Goal: Information Seeking & Learning: Check status

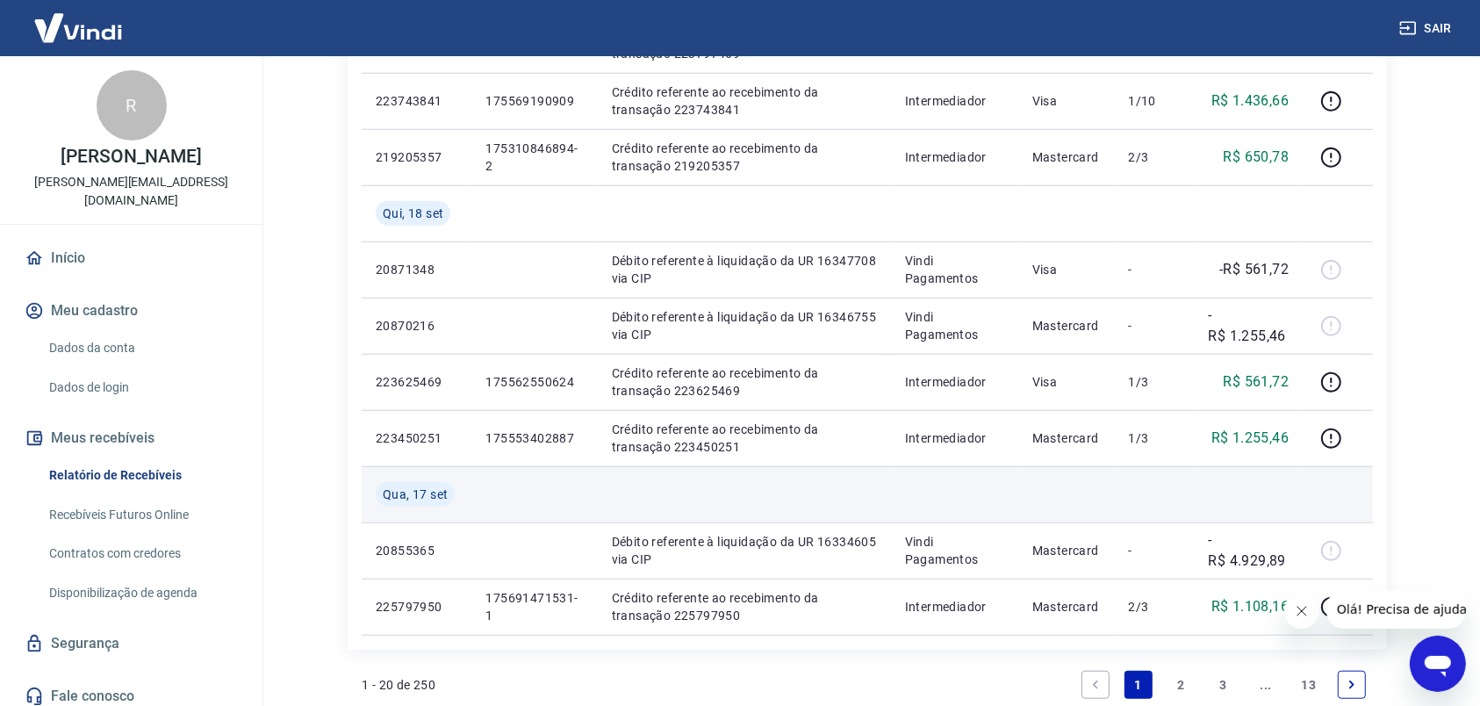
scroll to position [1405, 0]
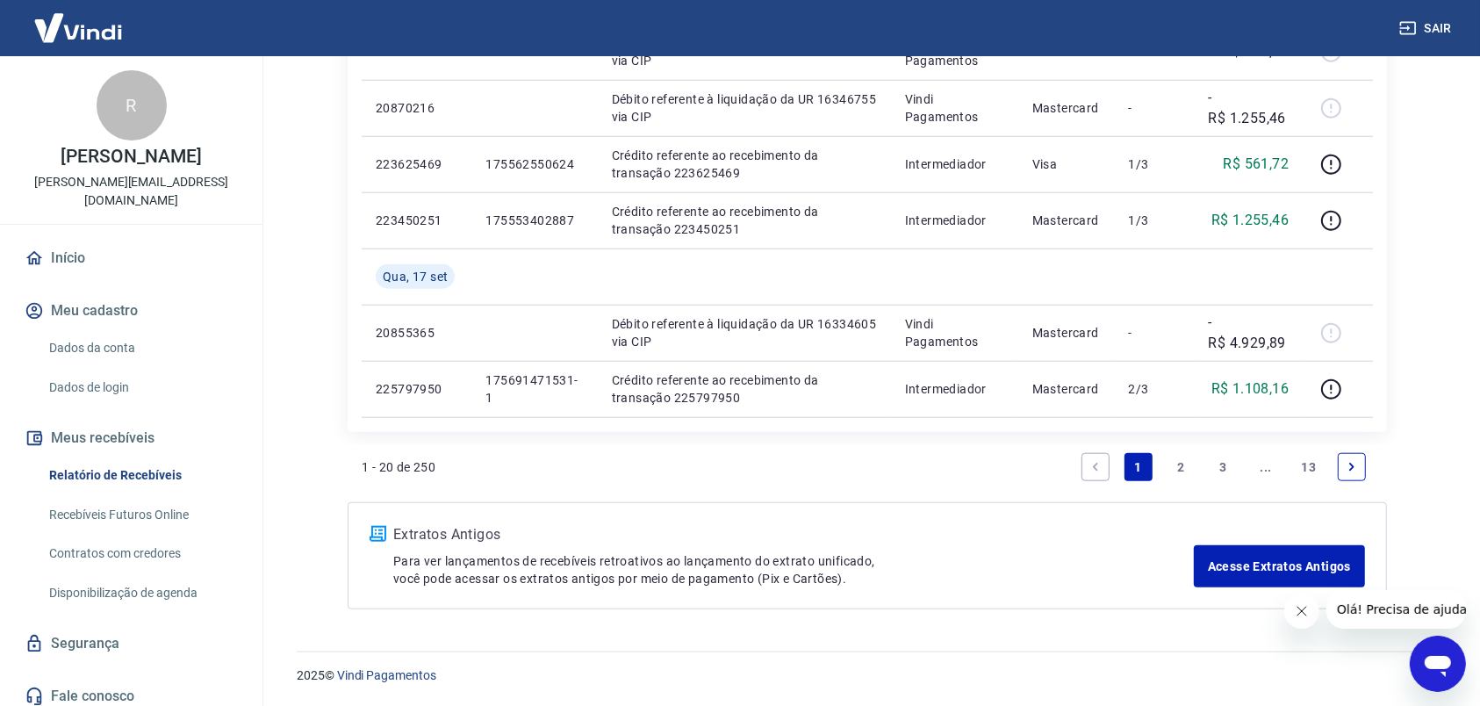
click at [1182, 469] on link "2" at bounding box center [1181, 467] width 28 height 28
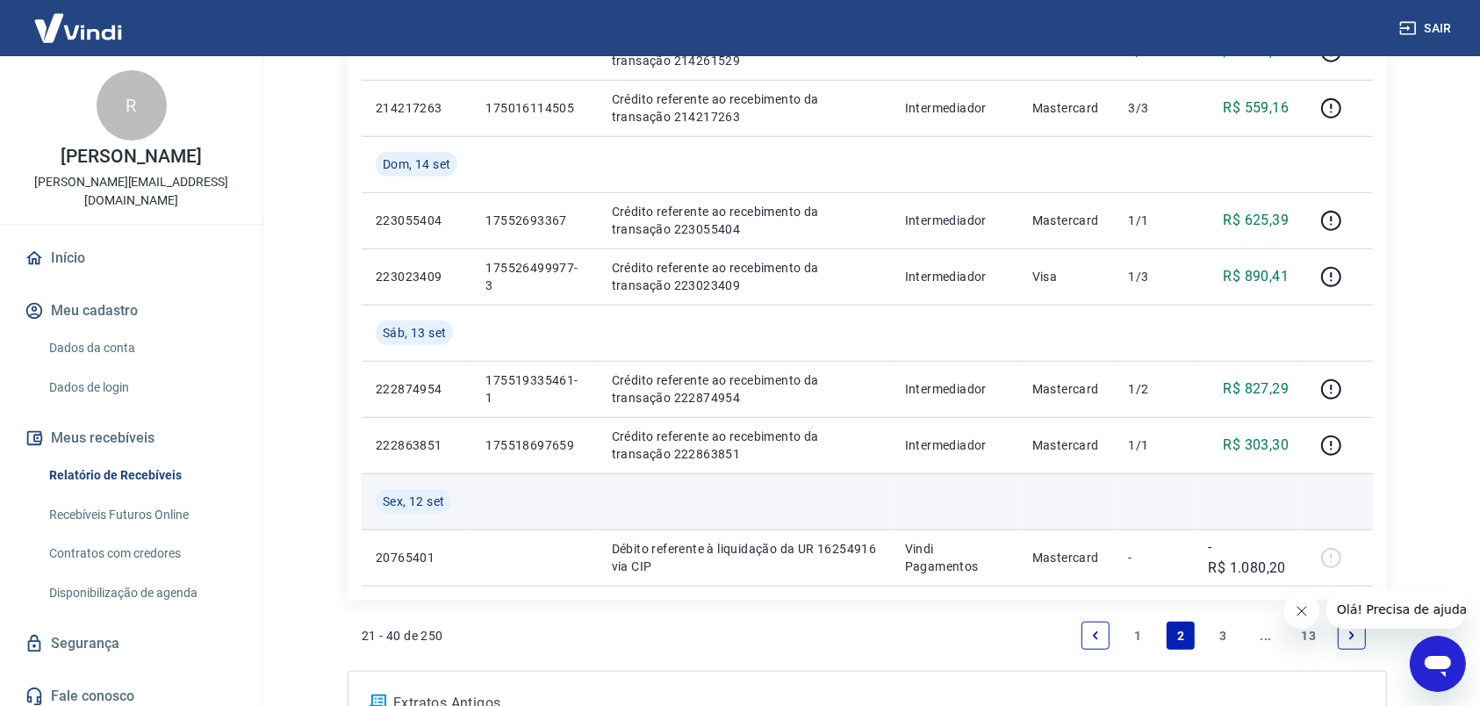
scroll to position [1290, 0]
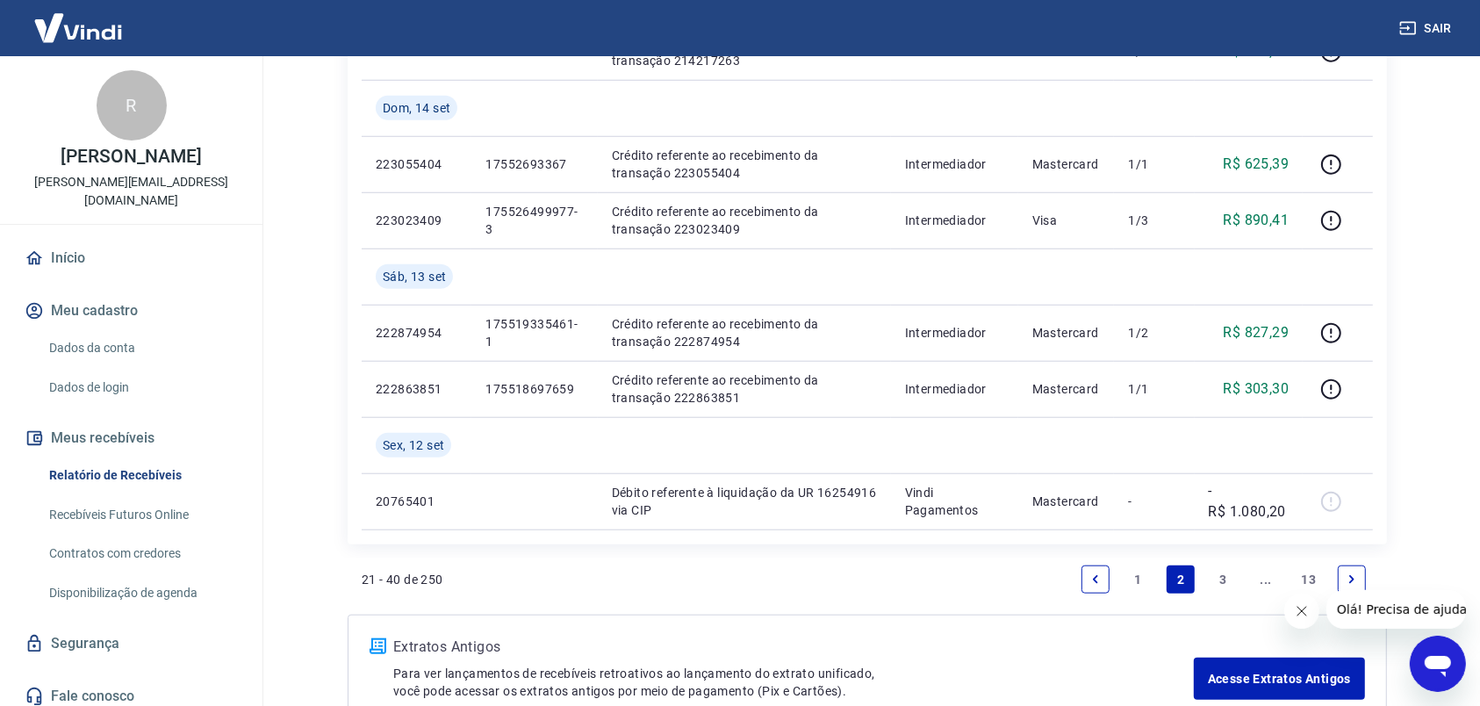
click at [1221, 576] on link "3" at bounding box center [1224, 579] width 28 height 28
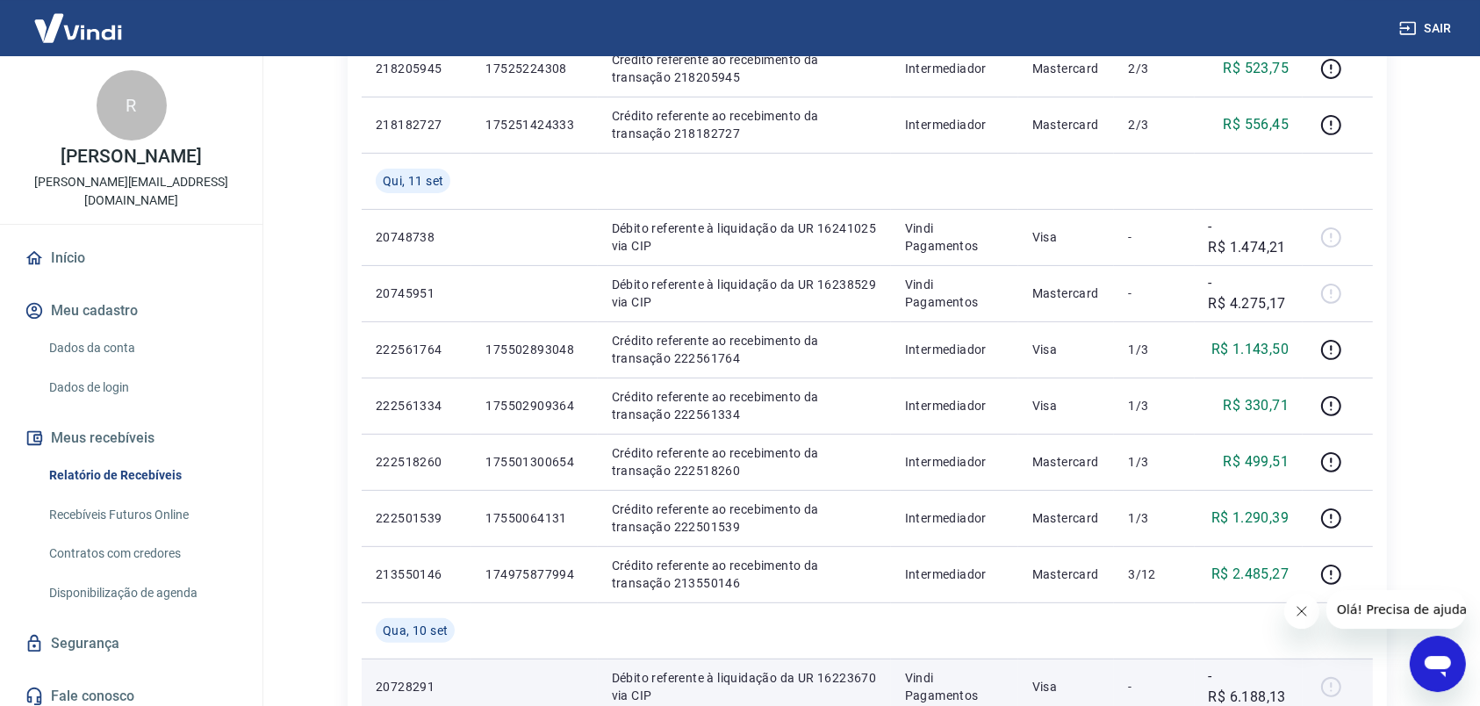
scroll to position [369, 0]
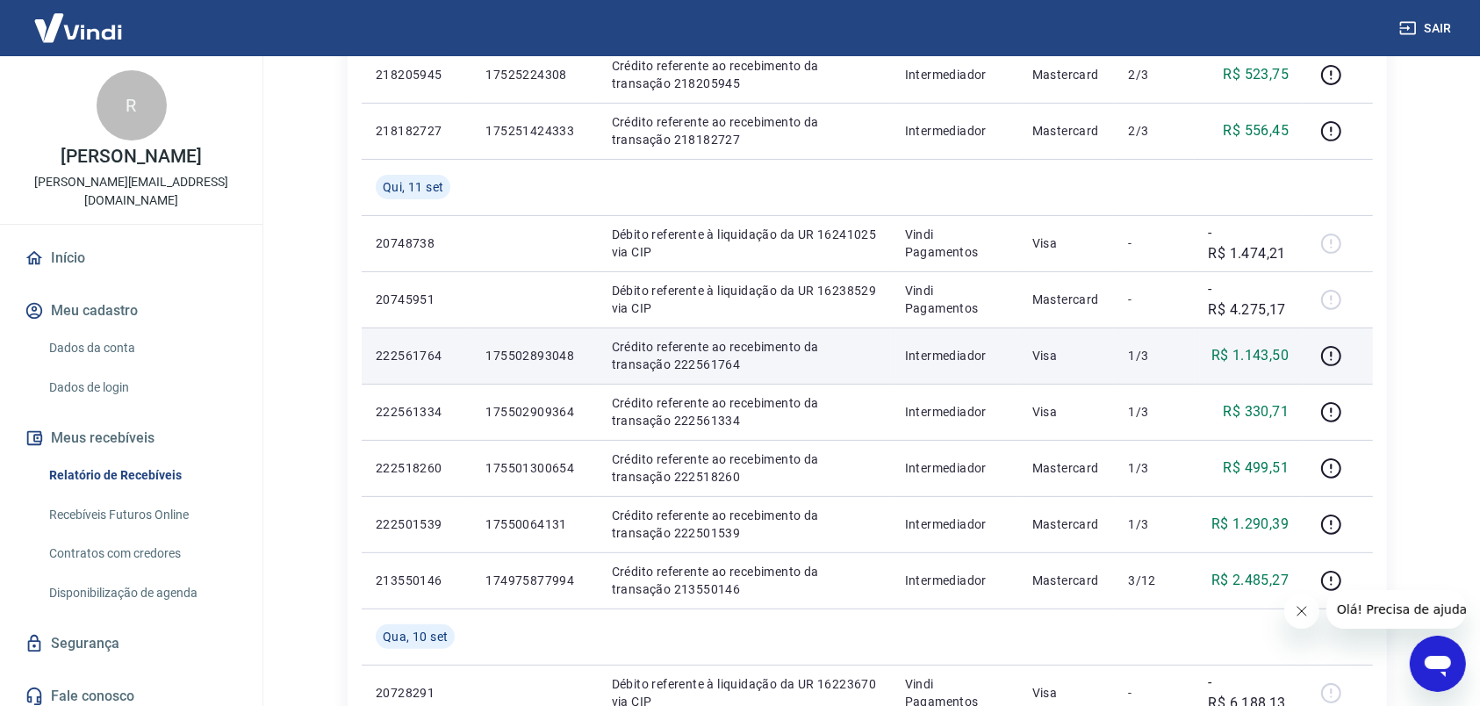
click at [731, 369] on p "Crédito referente ao recebimento da transação 222561764" at bounding box center [744, 355] width 265 height 35
copy p "222561764"
click at [1331, 356] on icon "button" at bounding box center [1331, 356] width 22 height 22
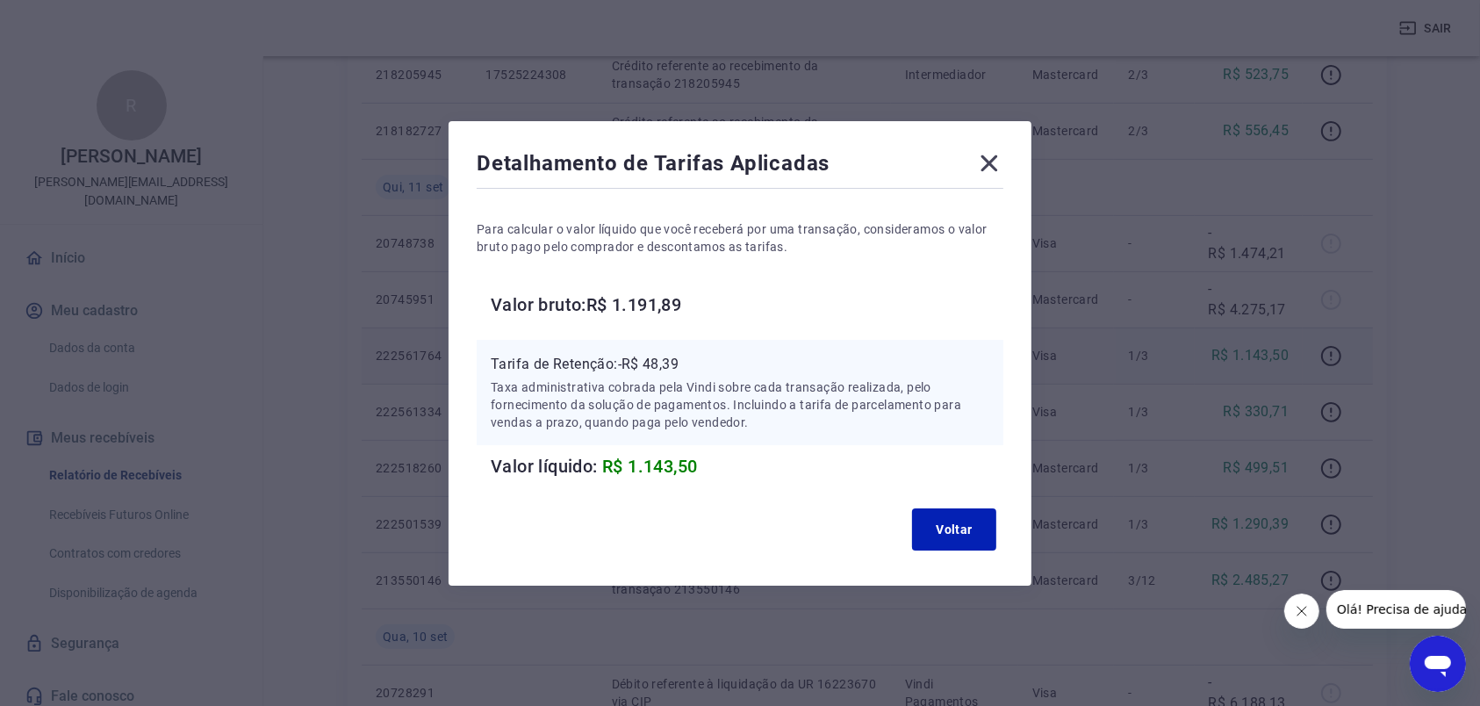
click at [999, 157] on icon at bounding box center [989, 163] width 28 height 28
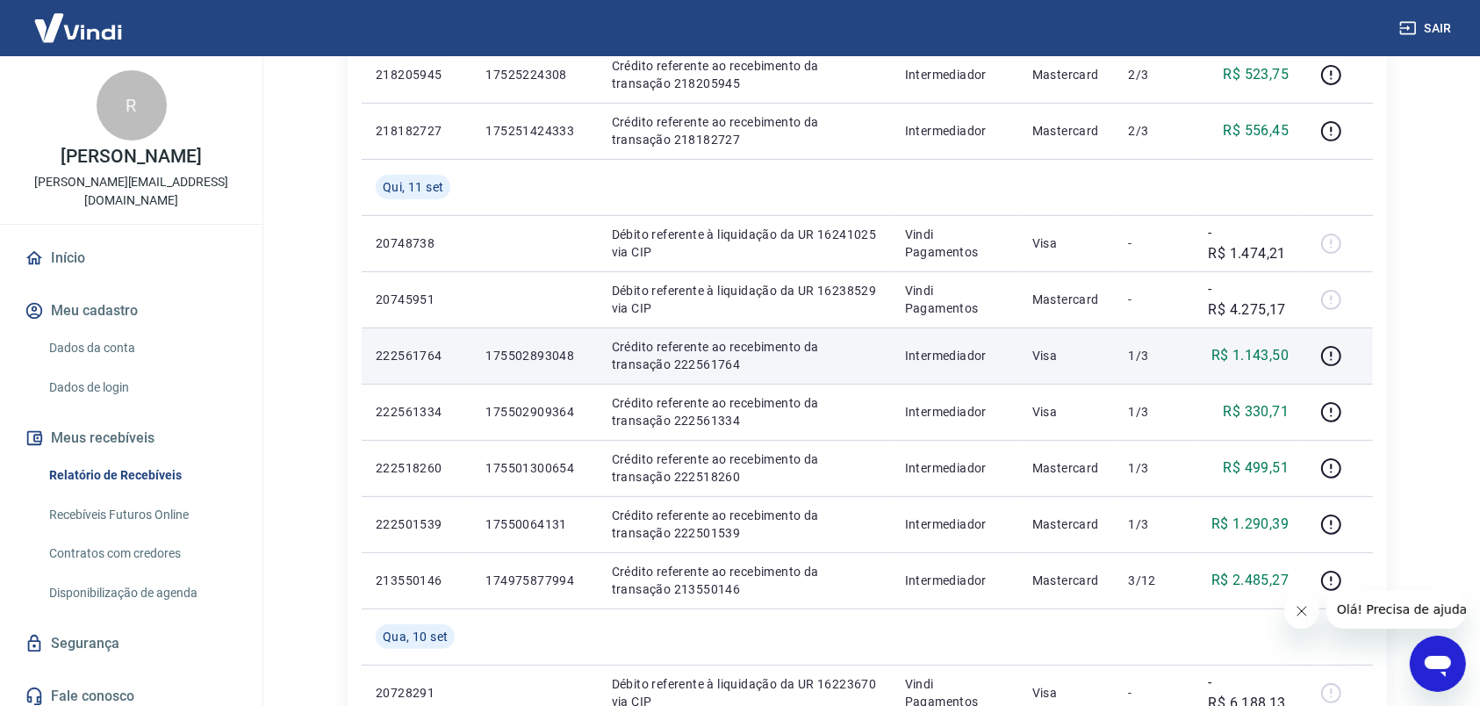
click at [725, 365] on p "Crédito referente ao recebimento da transação 222561764" at bounding box center [744, 355] width 265 height 35
click at [725, 364] on p "Crédito referente ao recebimento da transação 222561764" at bounding box center [744, 355] width 265 height 35
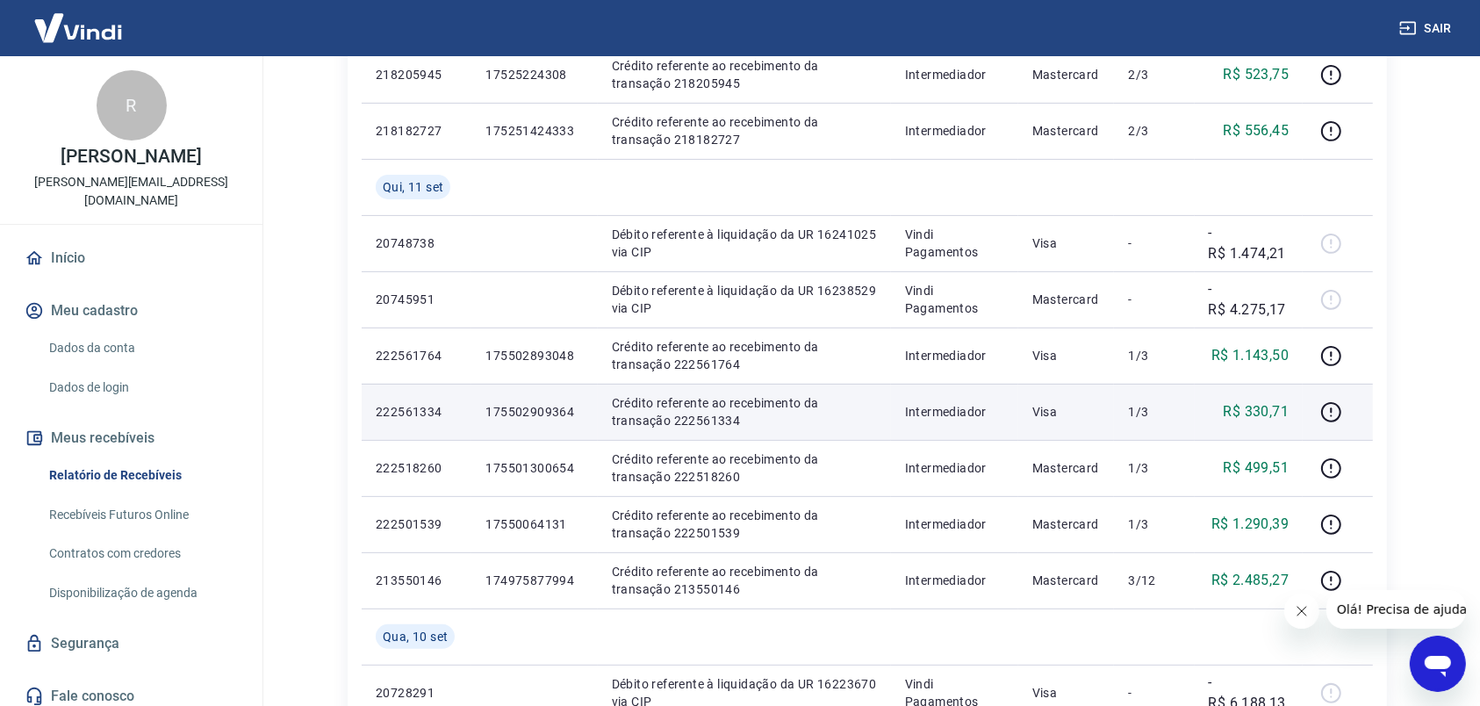
click at [702, 420] on p "Crédito referente ao recebimento da transação 222561334" at bounding box center [744, 411] width 265 height 35
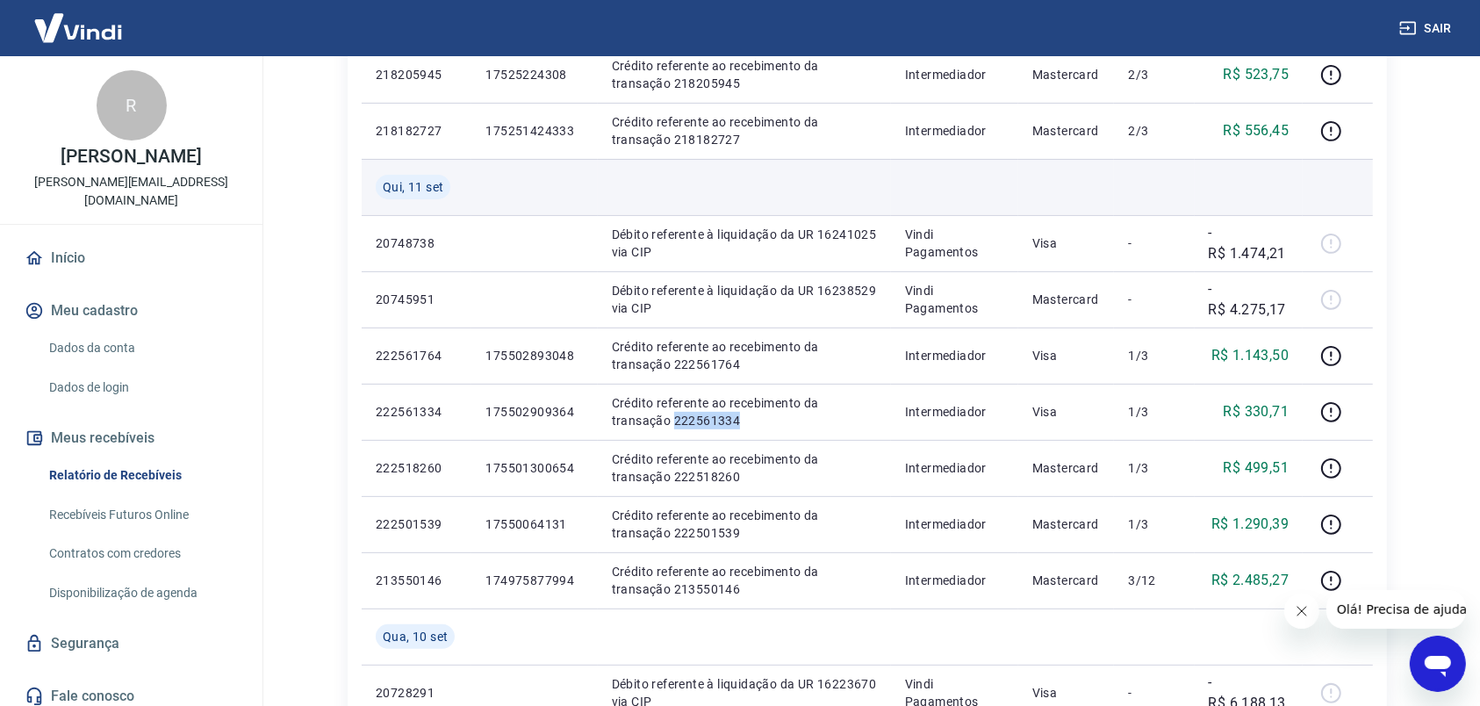
copy p "222561334"
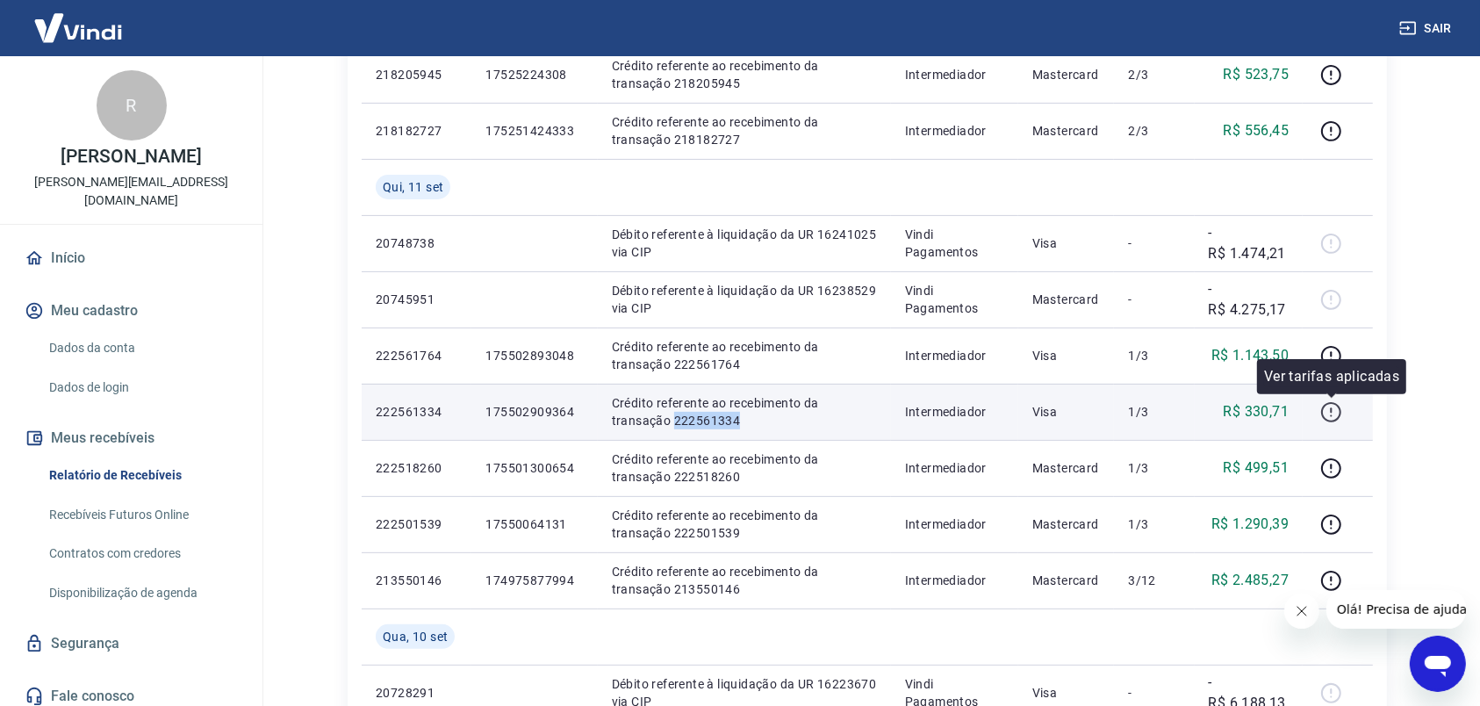
click at [1331, 412] on icon "button" at bounding box center [1331, 412] width 22 height 22
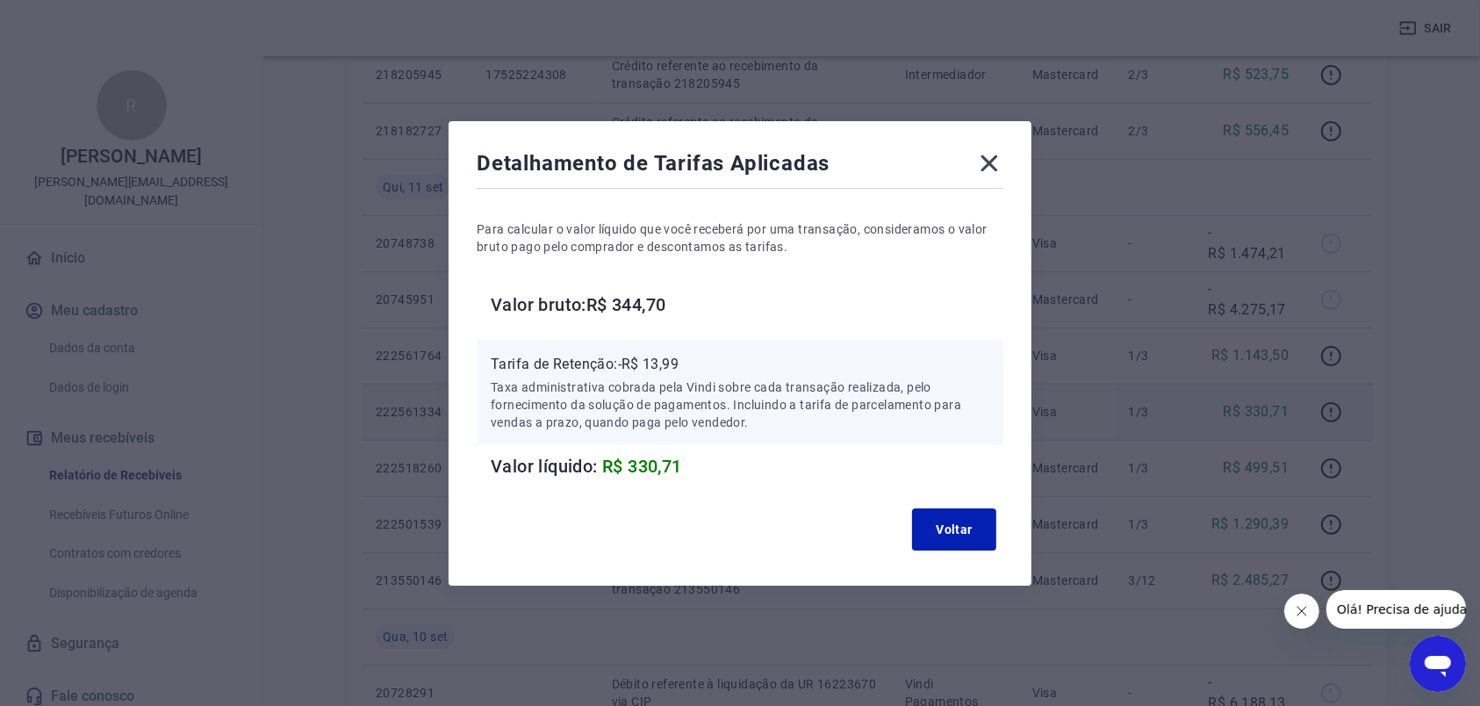
click at [998, 161] on icon at bounding box center [989, 163] width 17 height 17
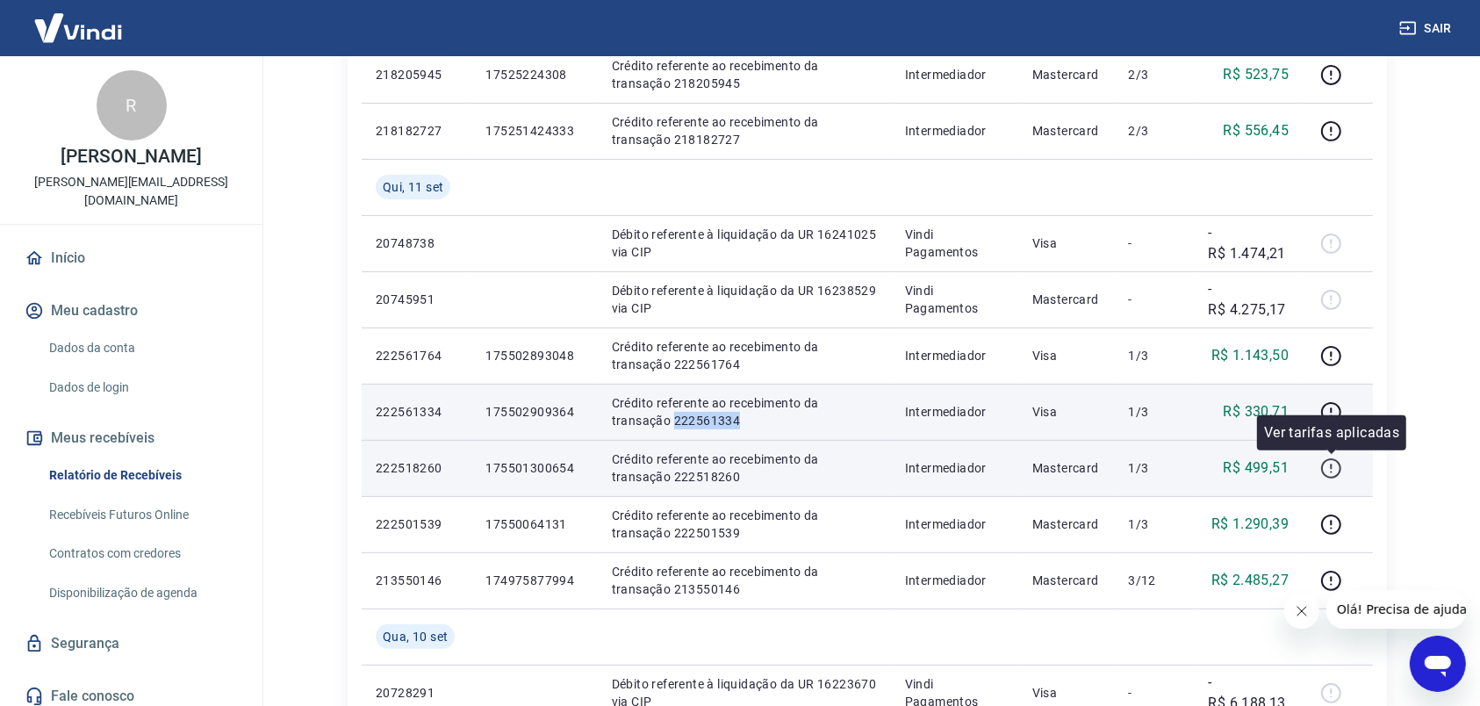
click at [1334, 464] on icon "button" at bounding box center [1331, 468] width 22 height 22
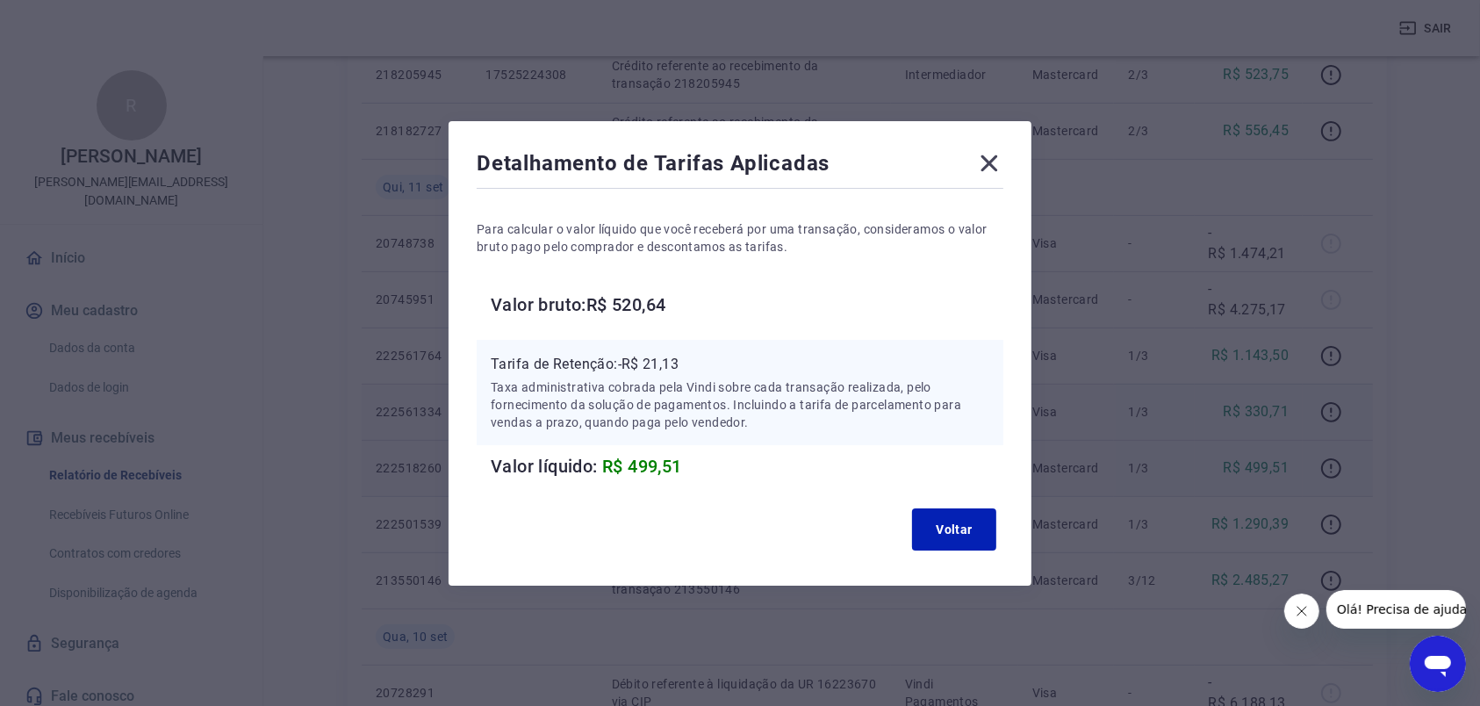
click at [991, 167] on icon at bounding box center [989, 163] width 28 height 28
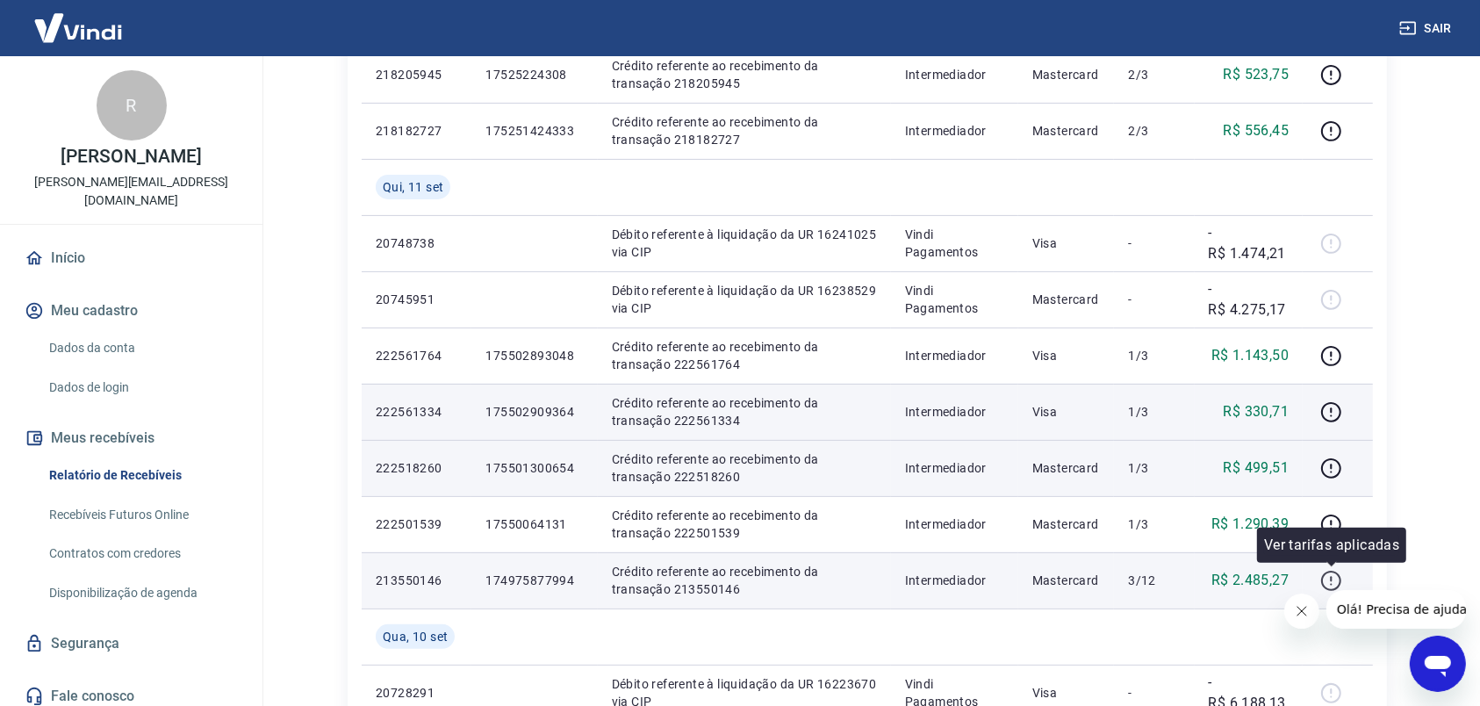
click at [1332, 579] on icon "button" at bounding box center [1331, 578] width 2 height 5
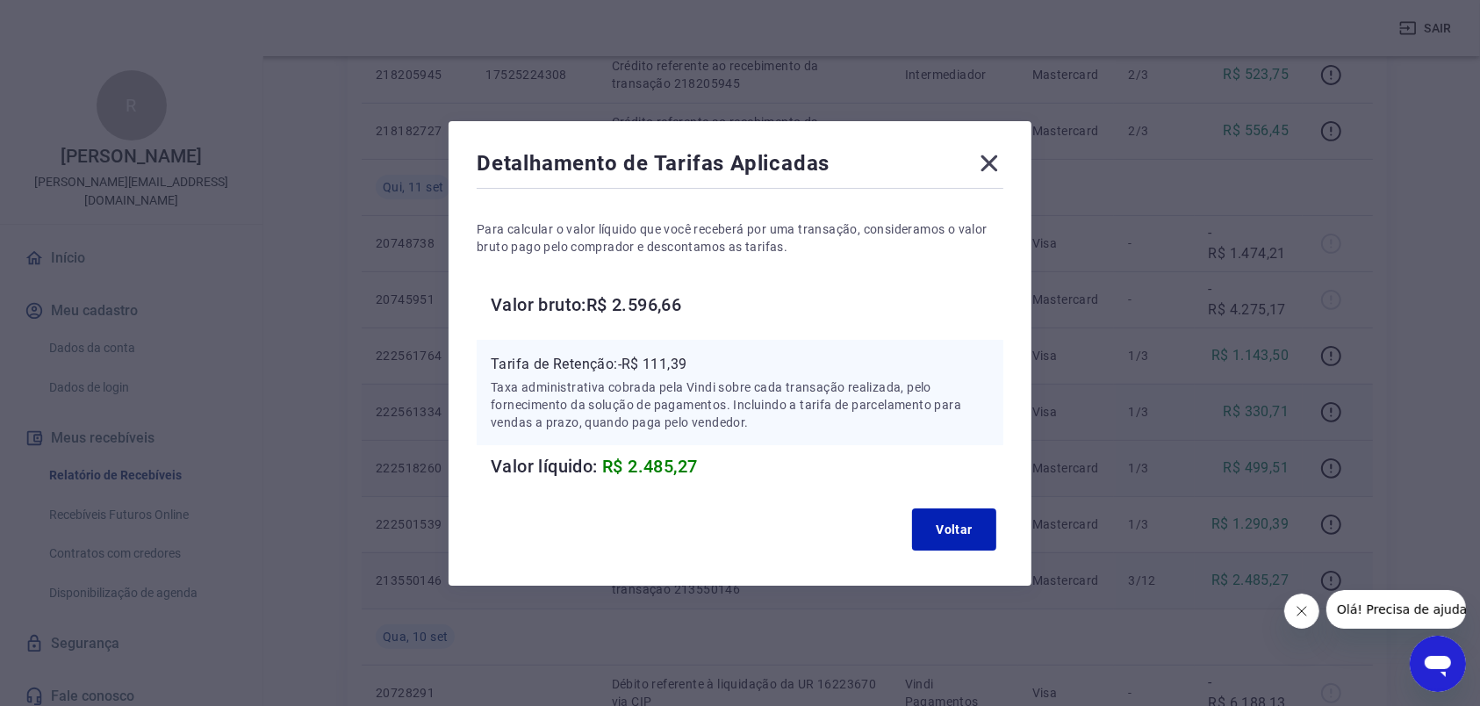
click at [1000, 152] on icon at bounding box center [989, 163] width 28 height 28
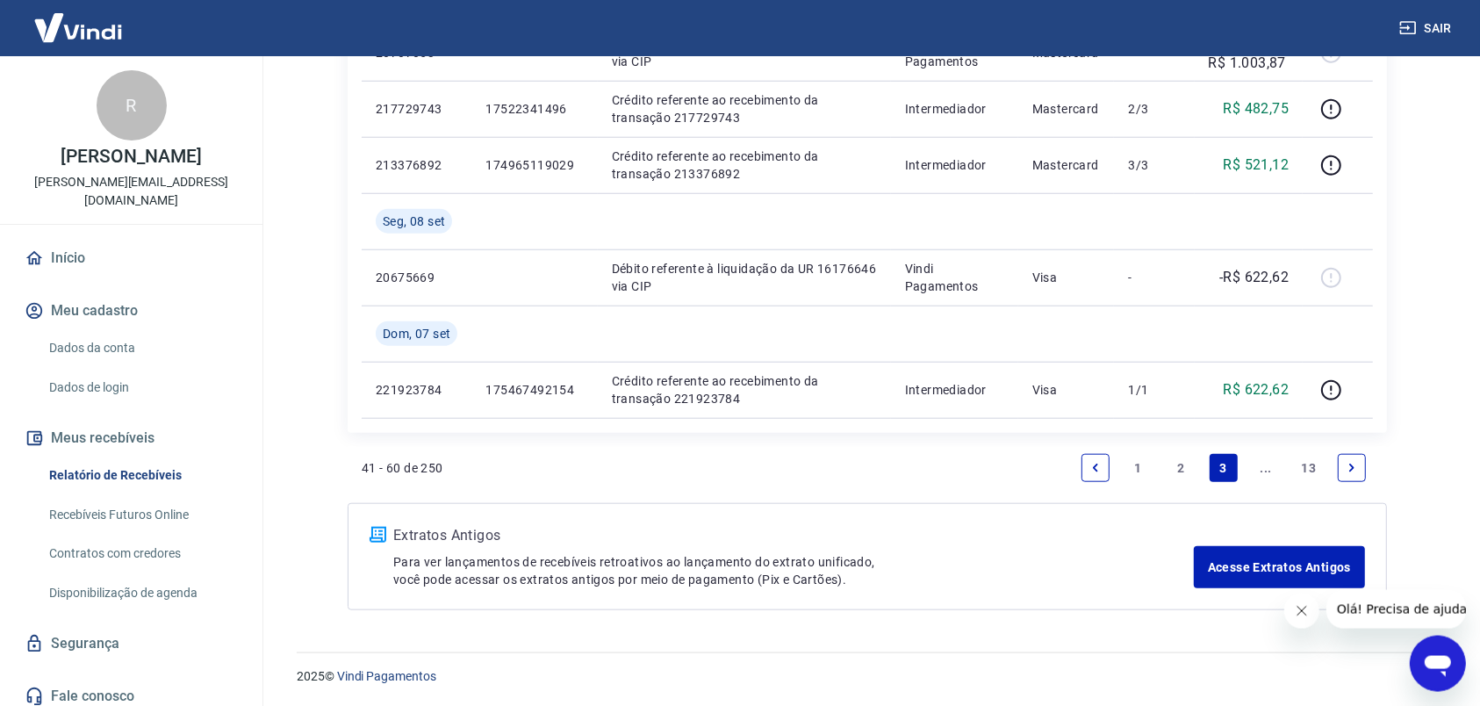
scroll to position [1405, 0]
click at [1180, 469] on link "2" at bounding box center [1181, 467] width 28 height 28
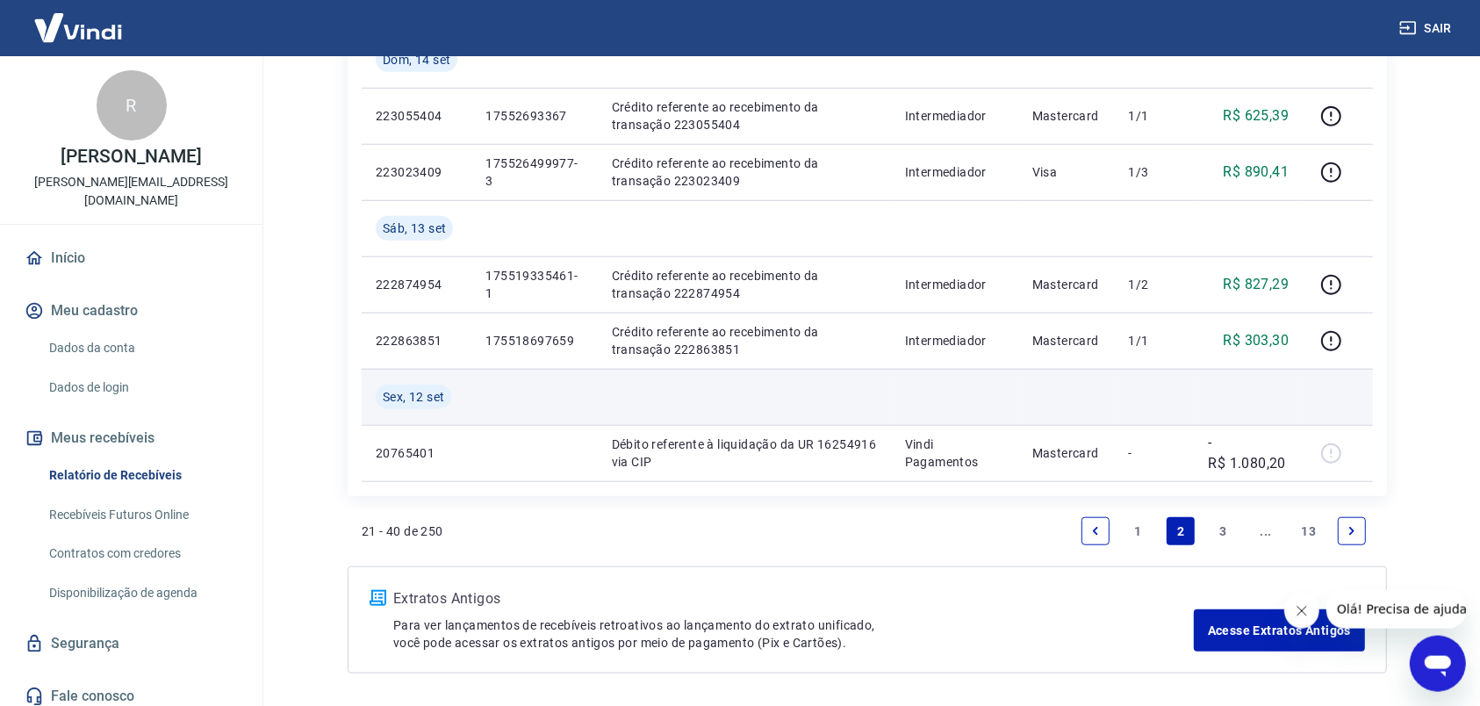
scroll to position [1290, 0]
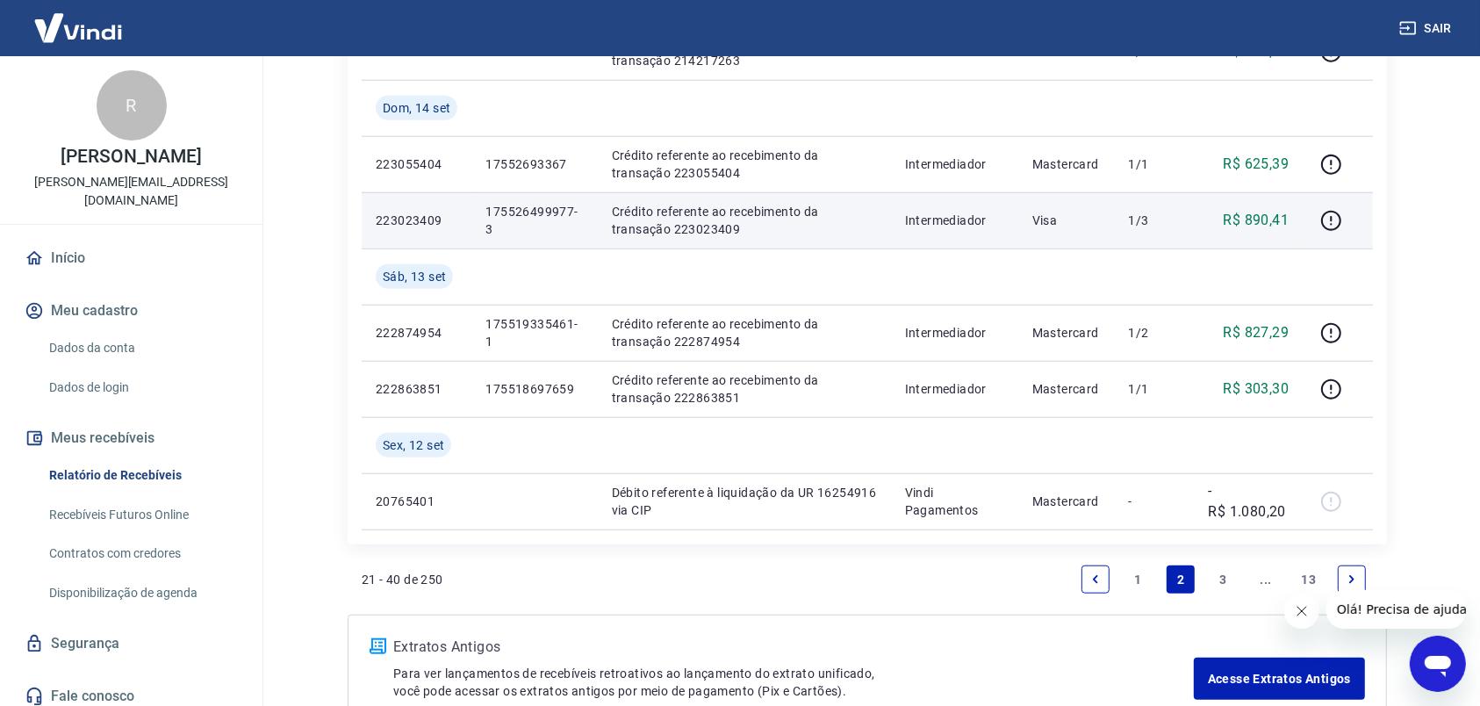
click at [632, 232] on p "Crédito referente ao recebimento da transação 223023409" at bounding box center [744, 220] width 265 height 35
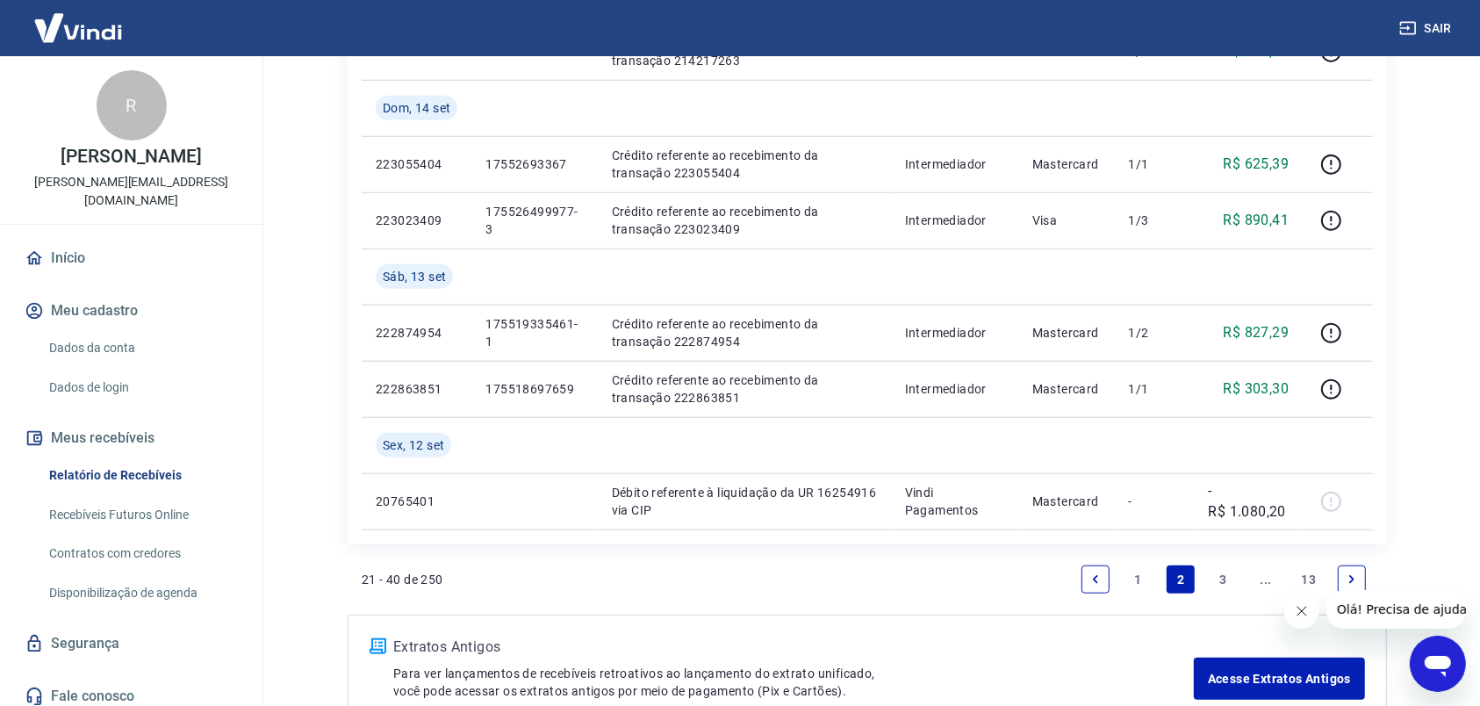
click at [1219, 579] on link "3" at bounding box center [1224, 579] width 28 height 28
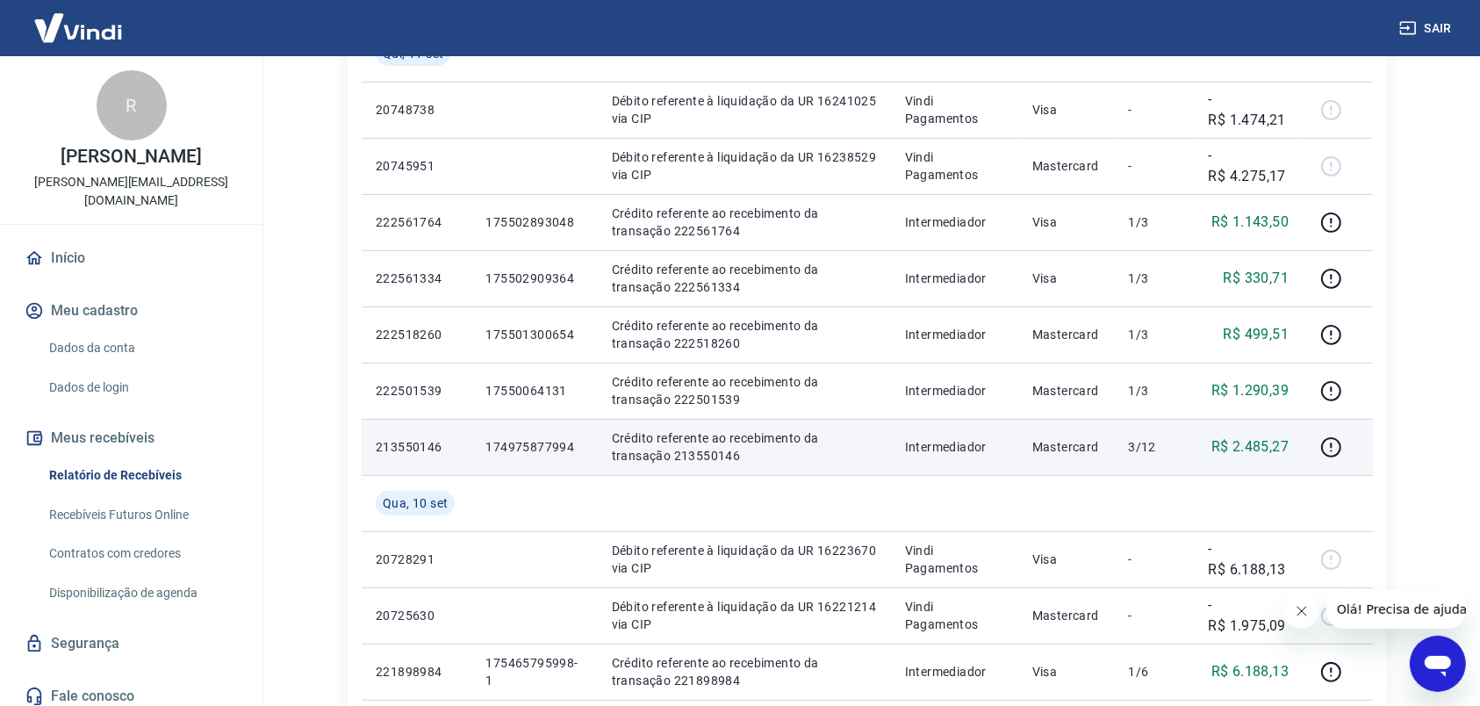
scroll to position [461, 0]
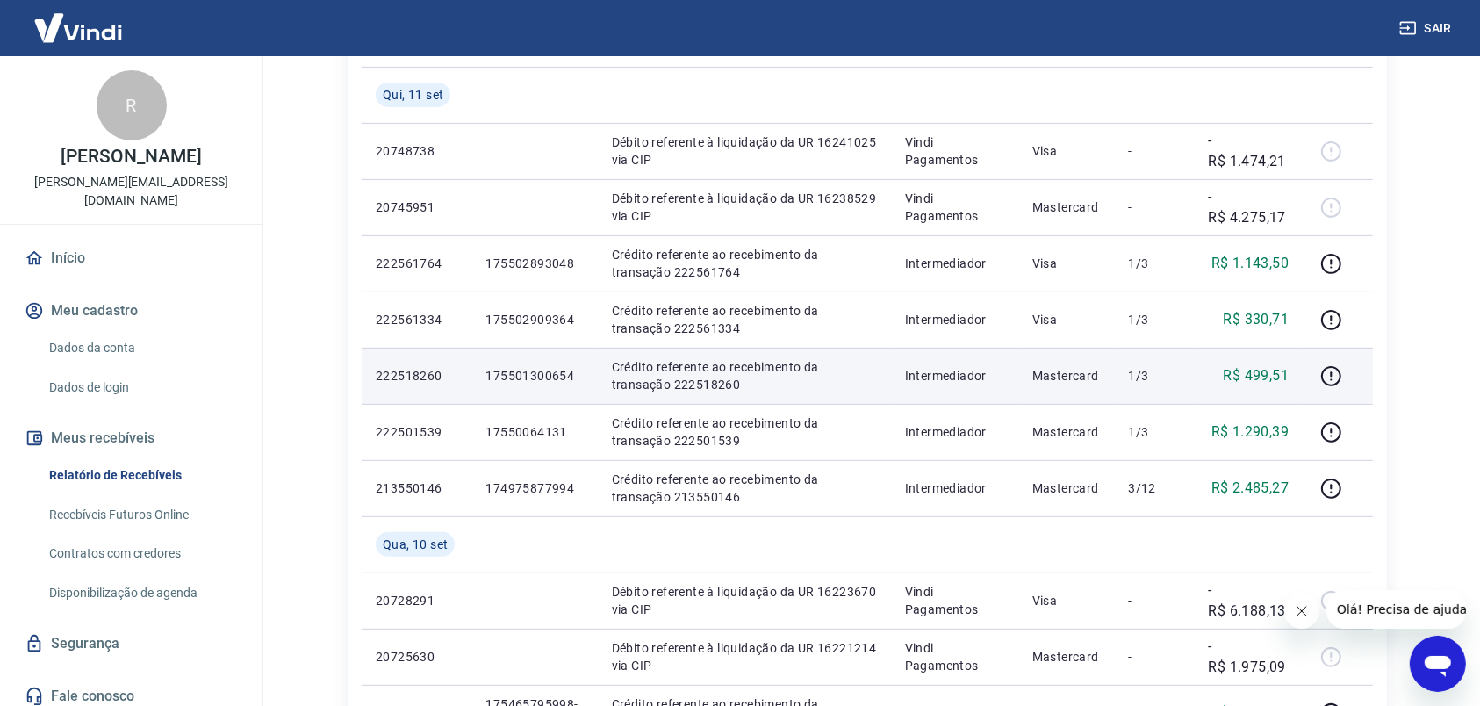
click at [1180, 381] on p "1/3" at bounding box center [1154, 376] width 52 height 18
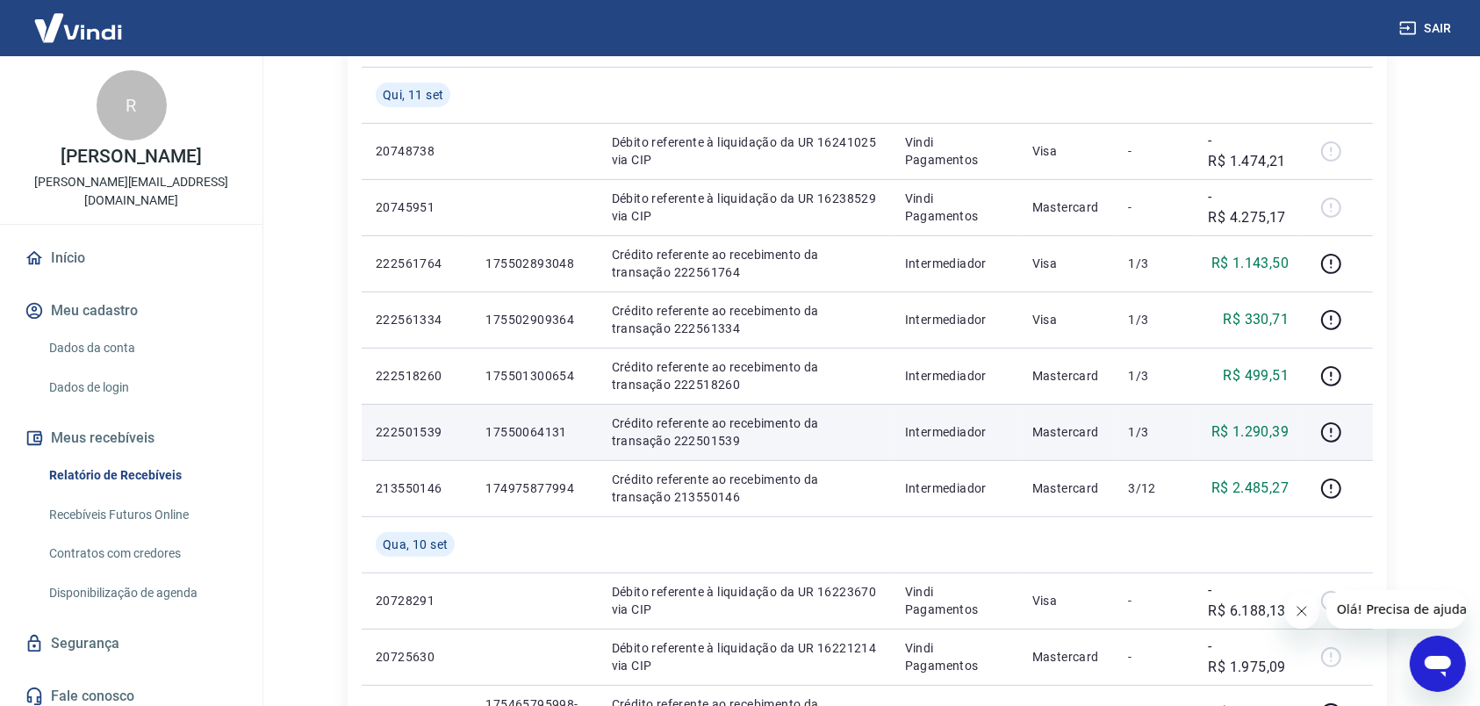
click at [951, 431] on p "Intermediador" at bounding box center [954, 432] width 99 height 18
click at [1326, 429] on icon "button" at bounding box center [1331, 432] width 22 height 22
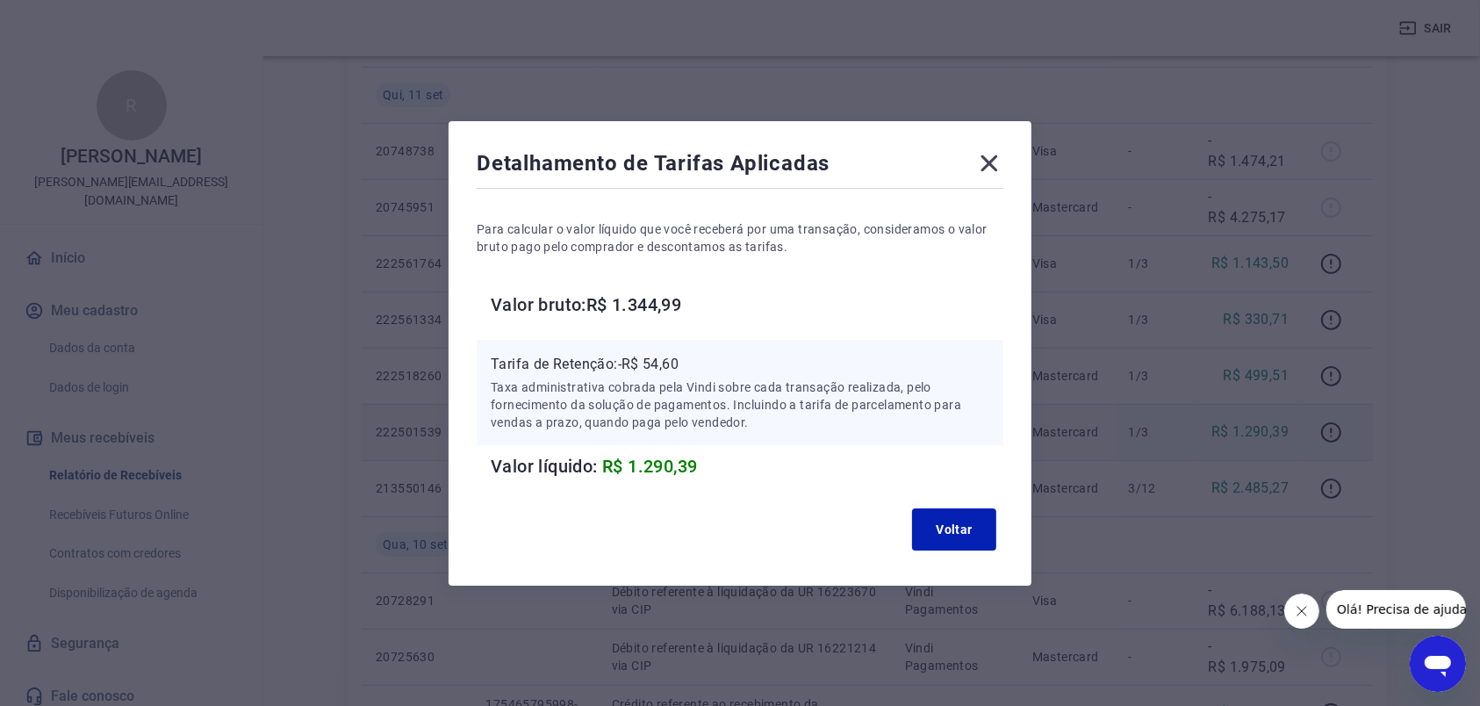
click at [998, 167] on icon at bounding box center [989, 163] width 17 height 17
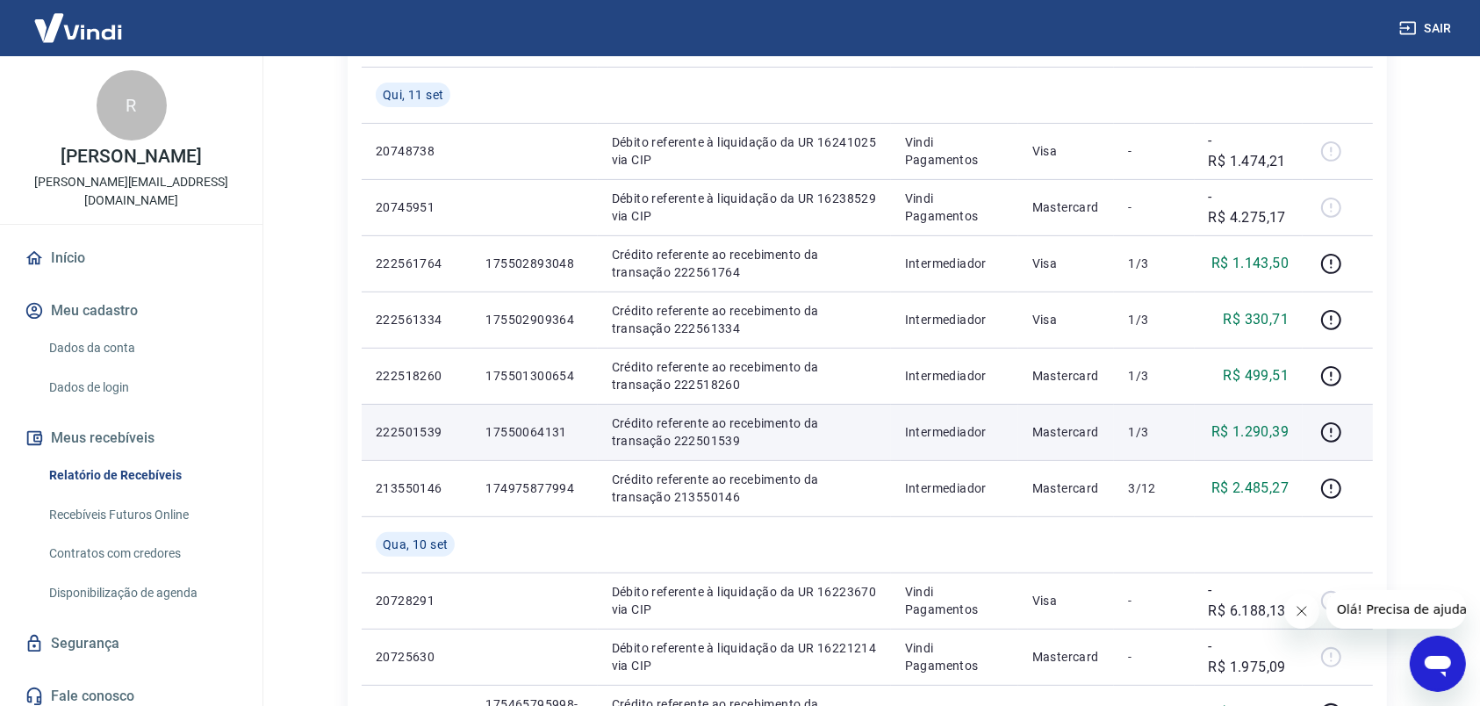
click at [721, 440] on p "Crédito referente ao recebimento da transação 222501539" at bounding box center [744, 431] width 265 height 35
copy p "222501539"
click at [1326, 431] on icon "button" at bounding box center [1331, 432] width 22 height 22
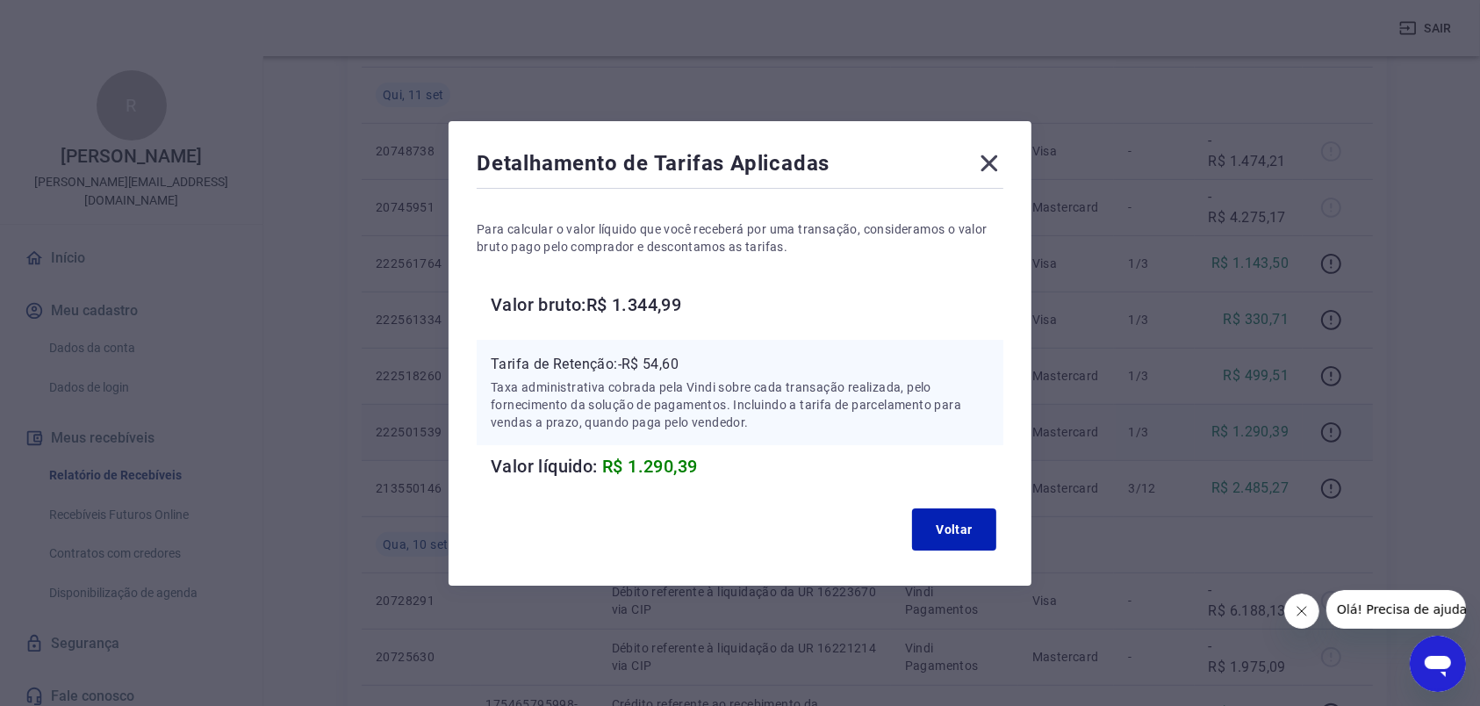
click at [1003, 158] on icon at bounding box center [989, 163] width 28 height 28
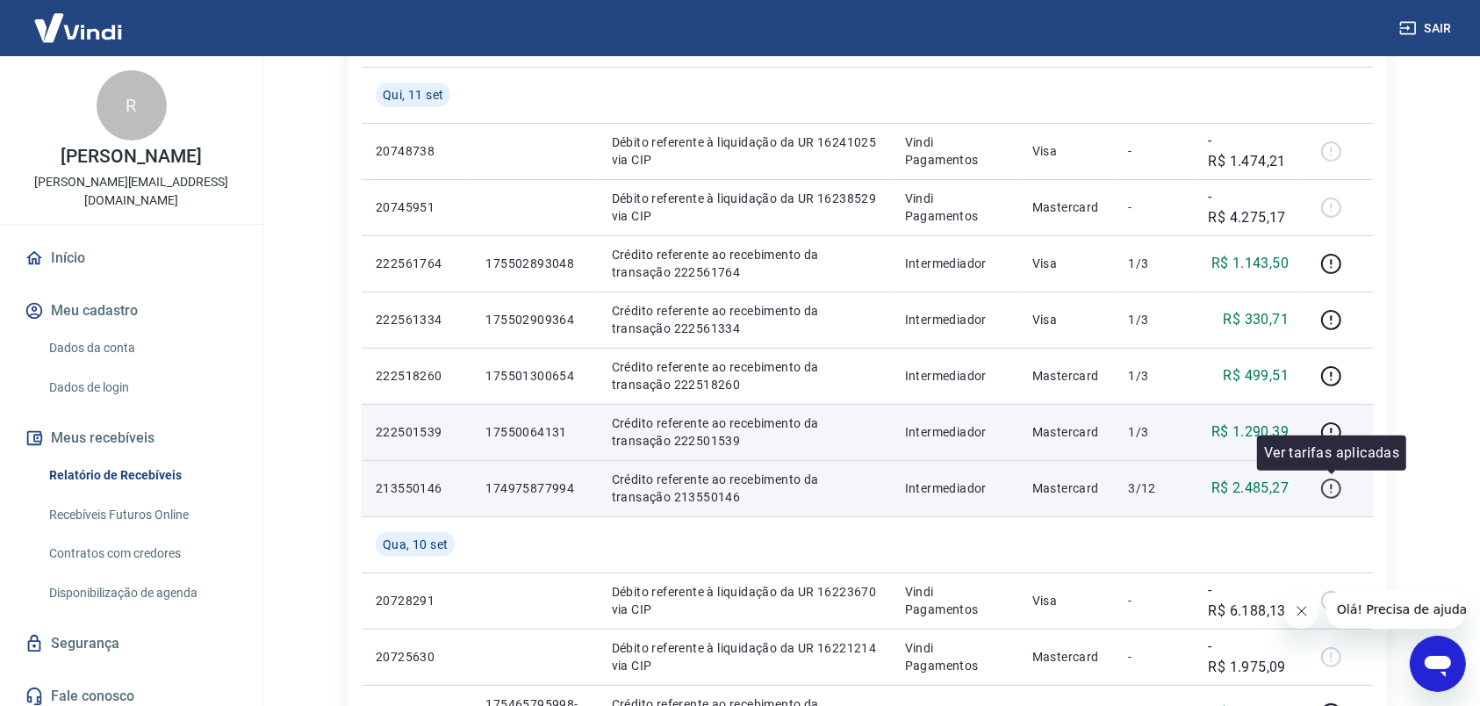
click at [1326, 492] on icon "button" at bounding box center [1331, 489] width 22 height 22
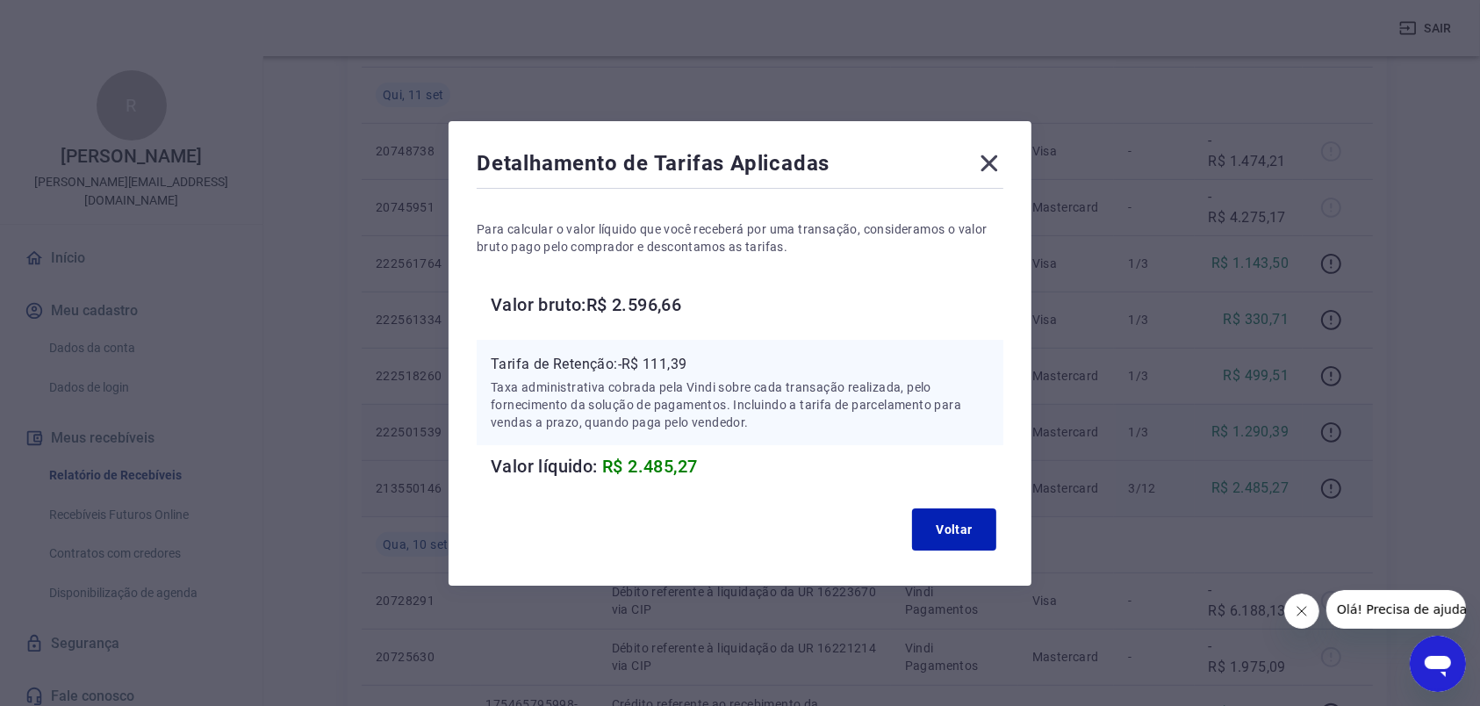
click at [1003, 162] on icon at bounding box center [989, 163] width 28 height 28
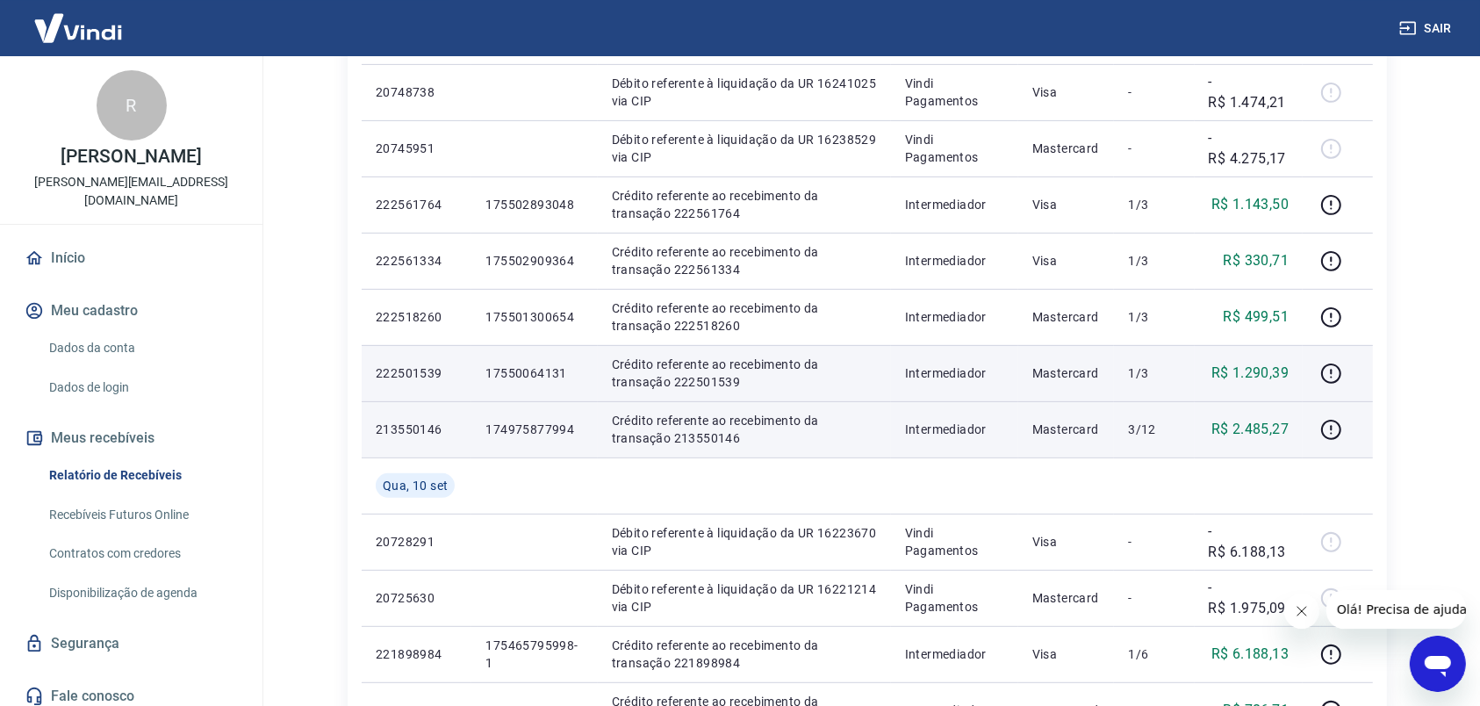
scroll to position [553, 0]
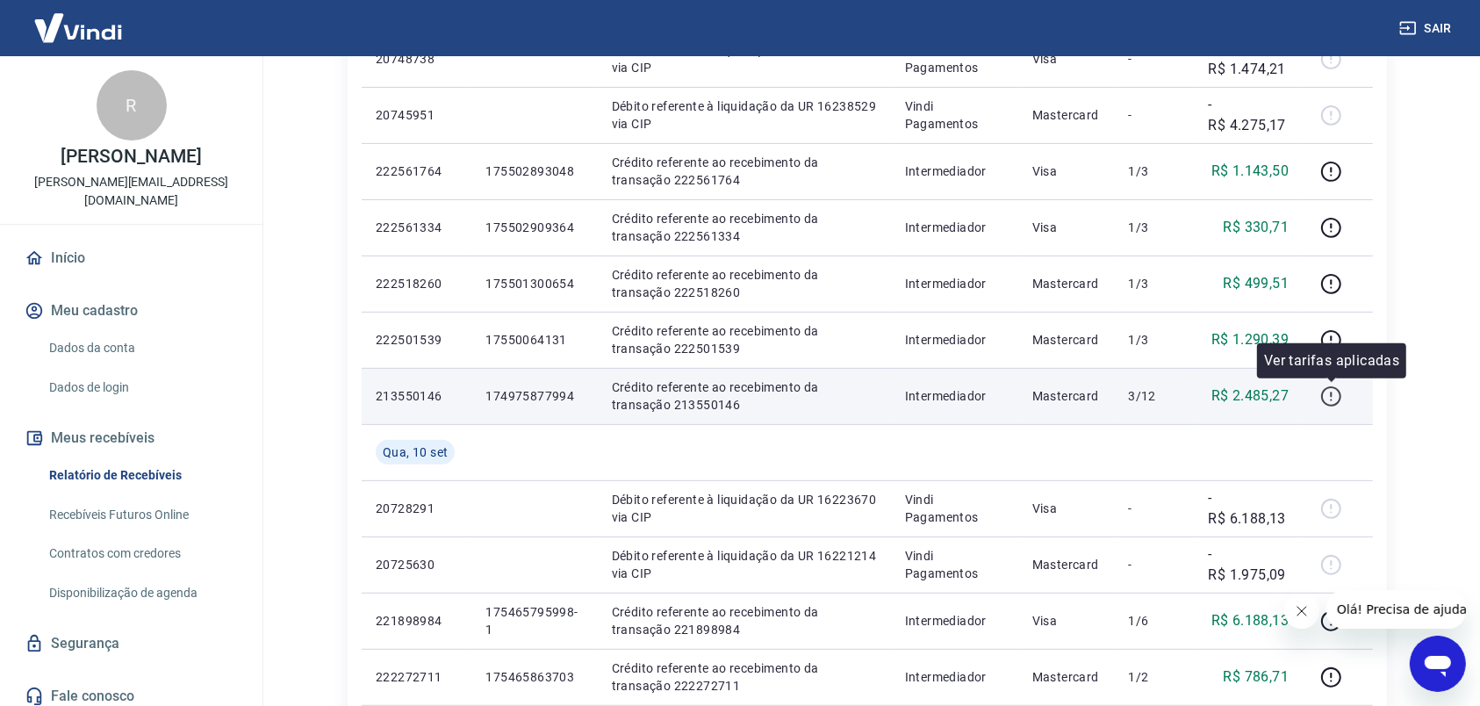
click at [1339, 399] on icon "button" at bounding box center [1331, 396] width 22 height 22
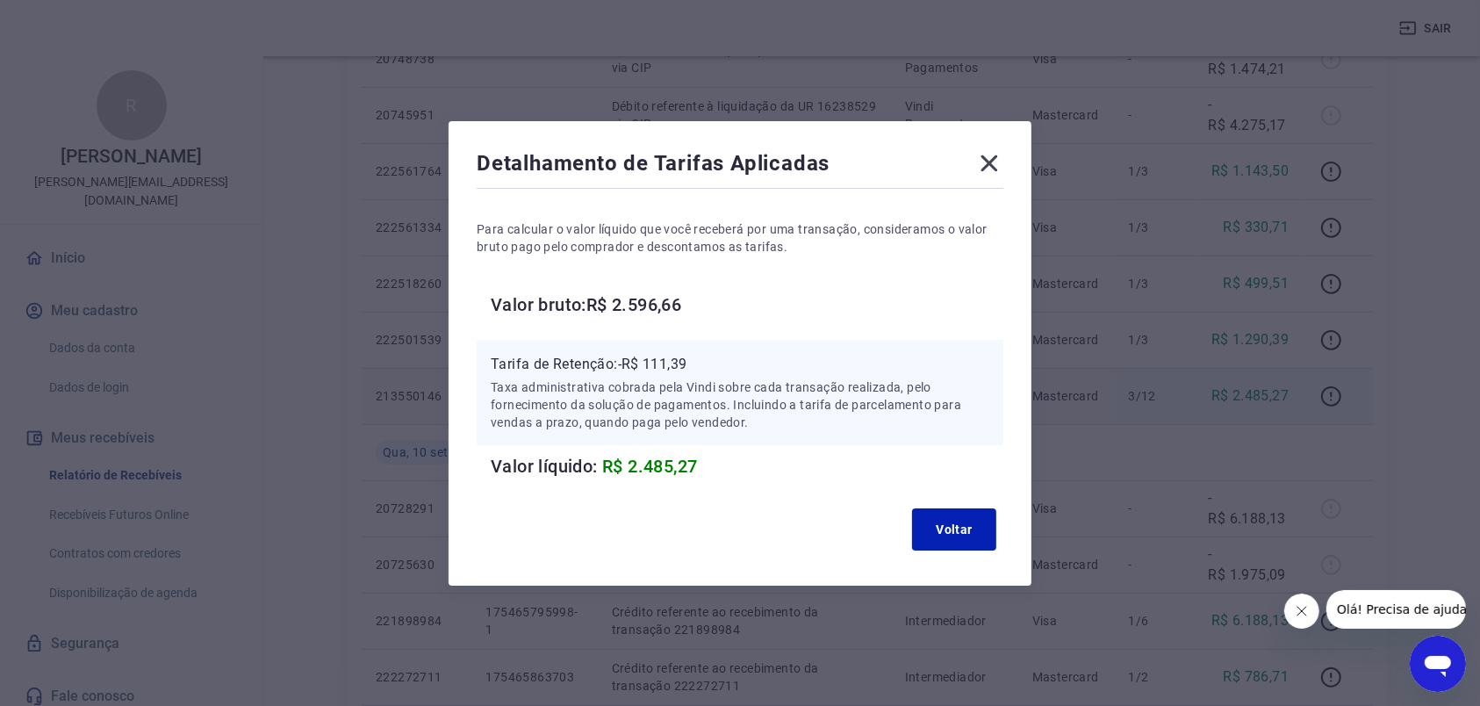
click at [1003, 163] on icon at bounding box center [989, 163] width 28 height 28
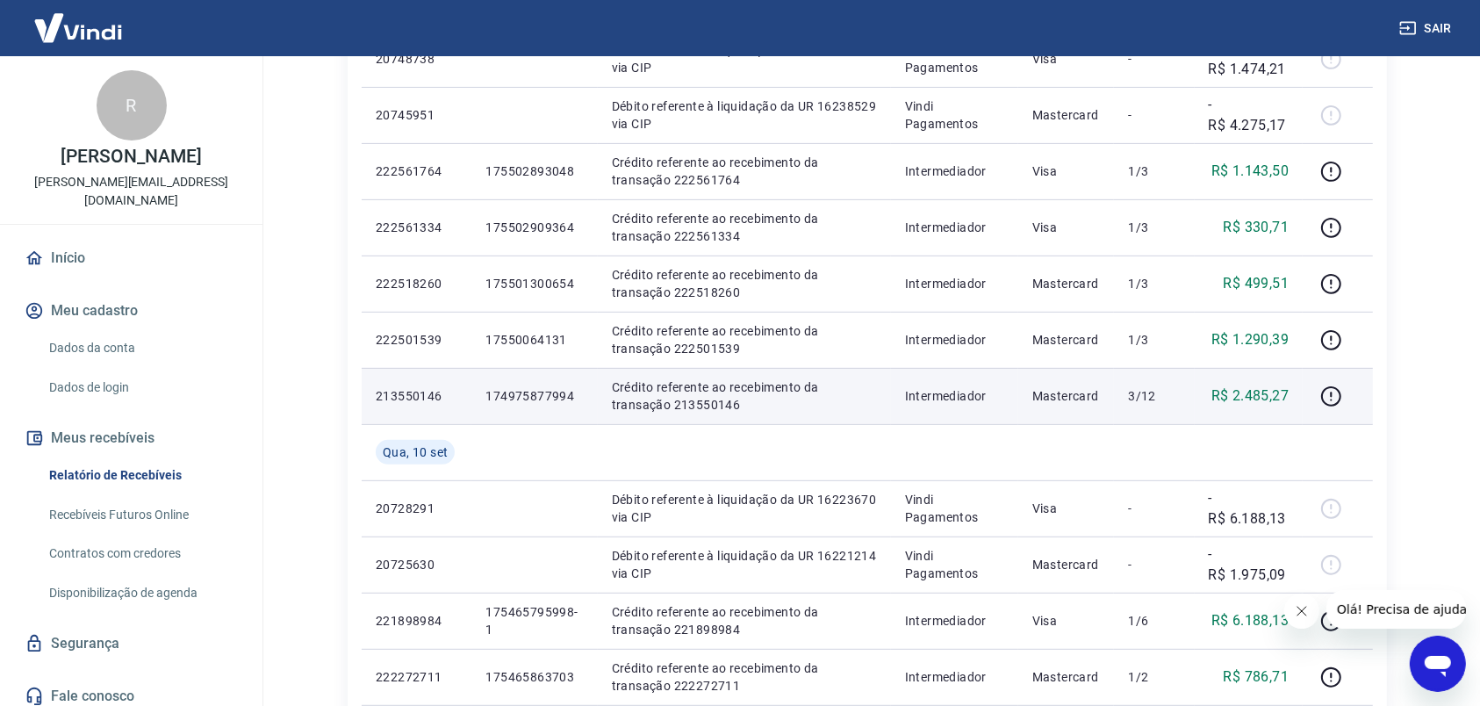
click at [709, 399] on p "Crédito referente ao recebimento da transação 213550146" at bounding box center [744, 395] width 265 height 35
click at [705, 404] on p "Crédito referente ao recebimento da transação 213550146" at bounding box center [744, 395] width 265 height 35
click at [705, 405] on p "Crédito referente ao recebimento da transação 213550146" at bounding box center [744, 395] width 265 height 35
copy p "213550146"
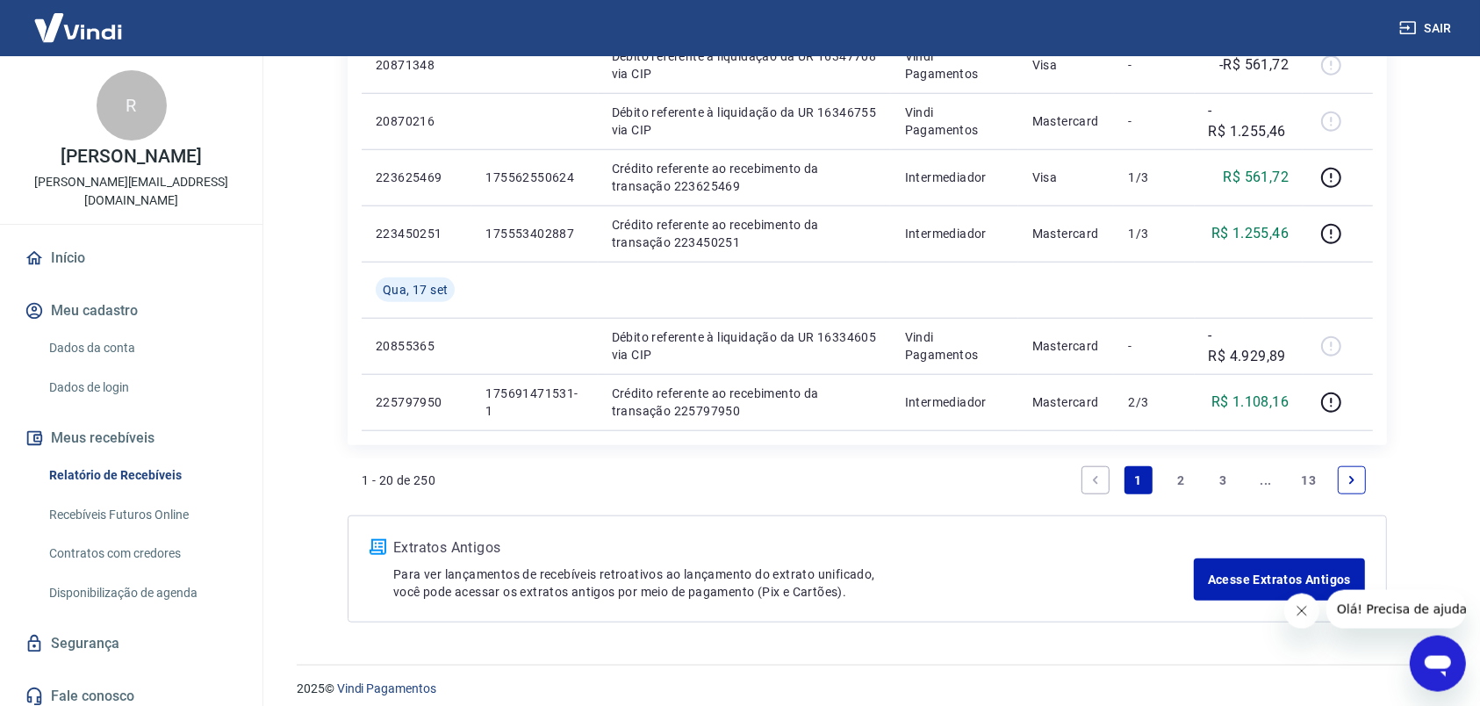
scroll to position [1405, 0]
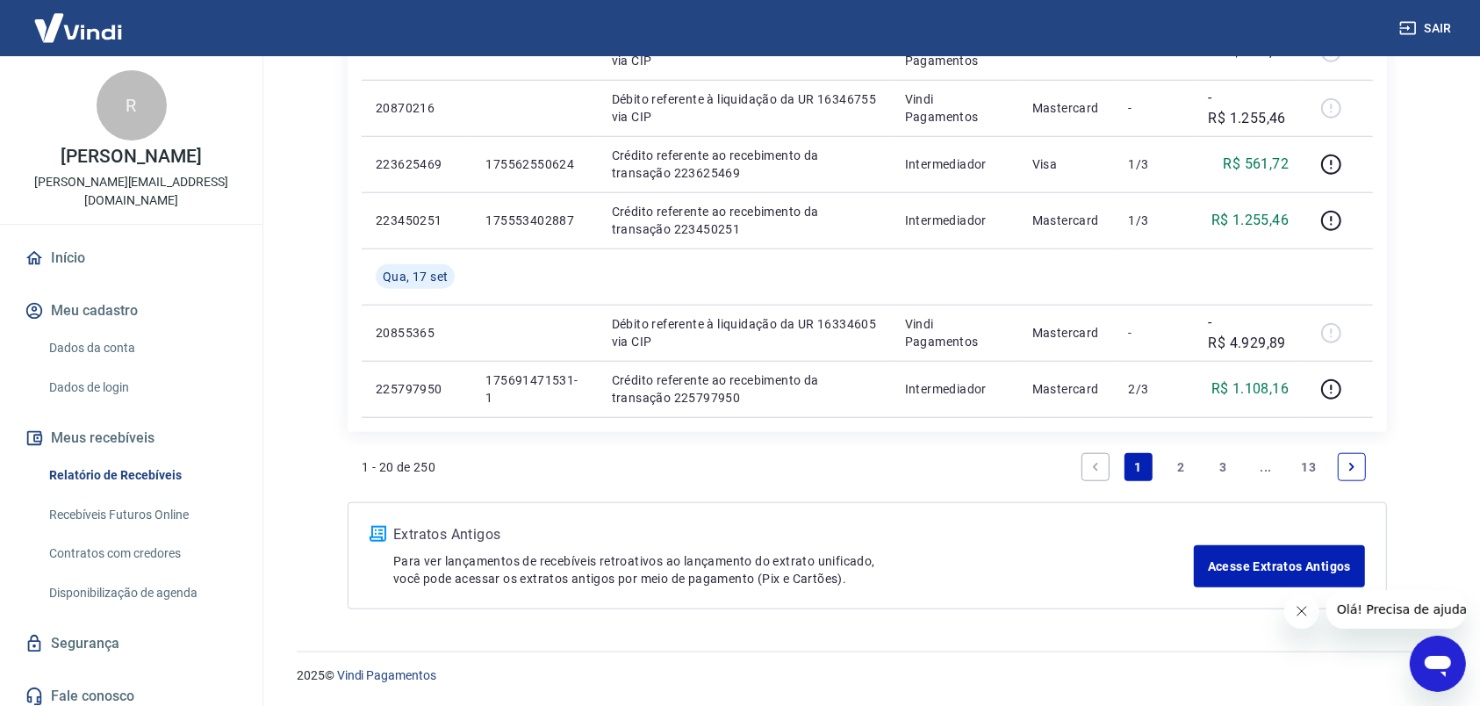
click at [1175, 462] on link "2" at bounding box center [1181, 467] width 28 height 28
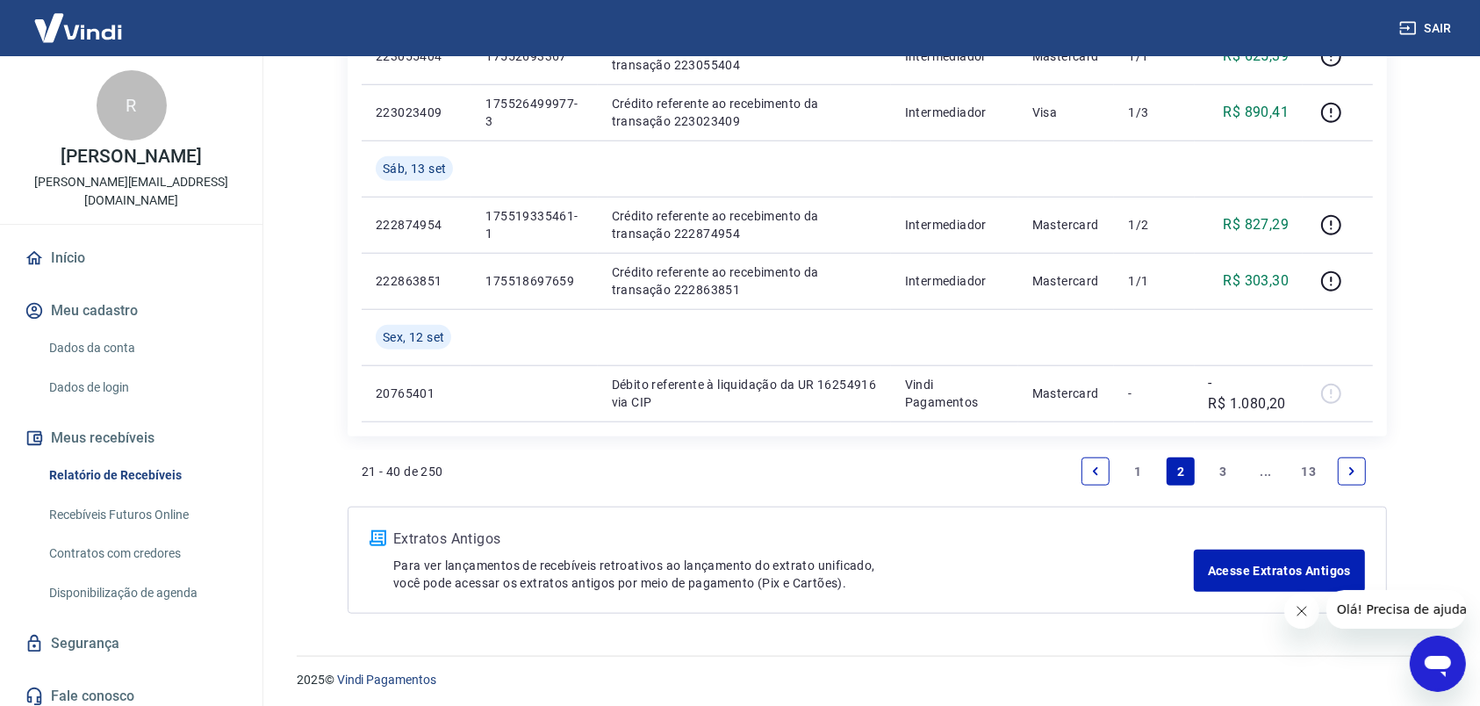
scroll to position [1405, 0]
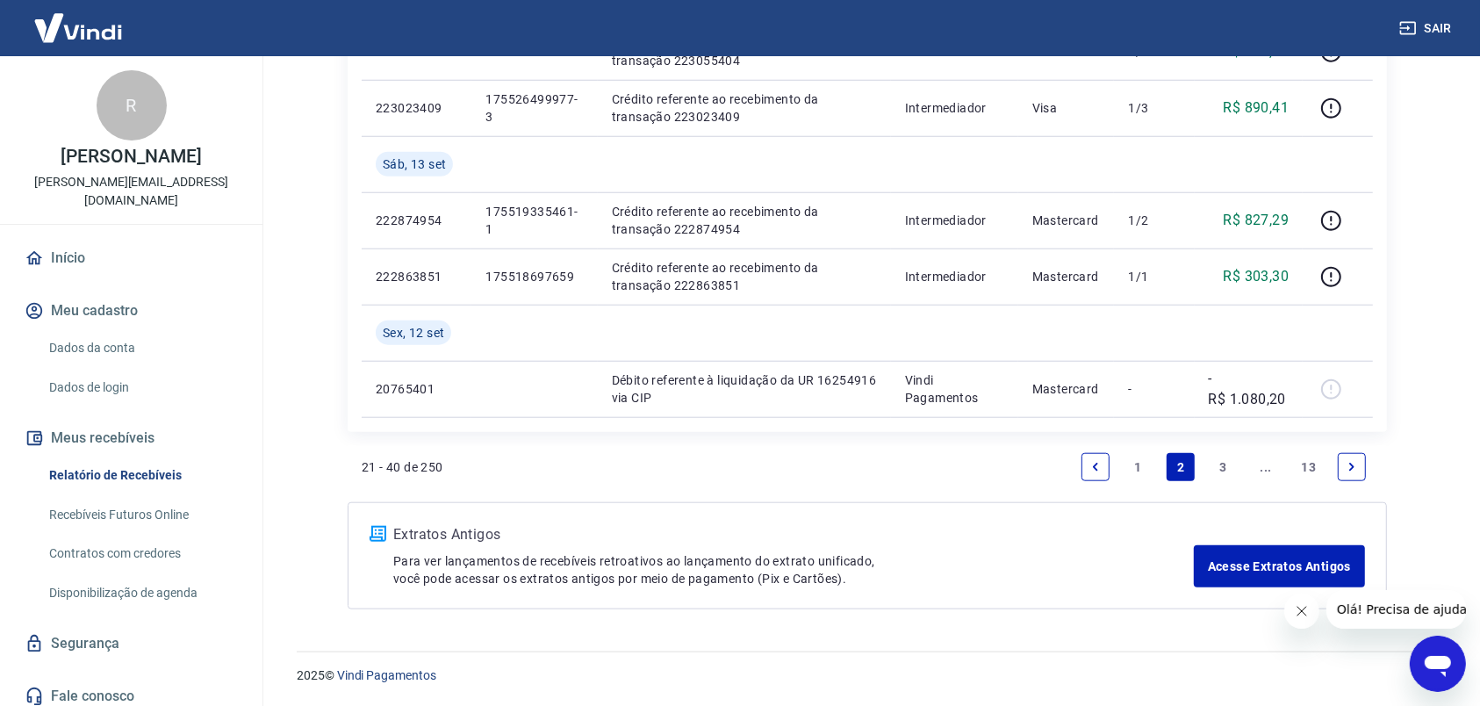
click at [1220, 462] on link "3" at bounding box center [1224, 467] width 28 height 28
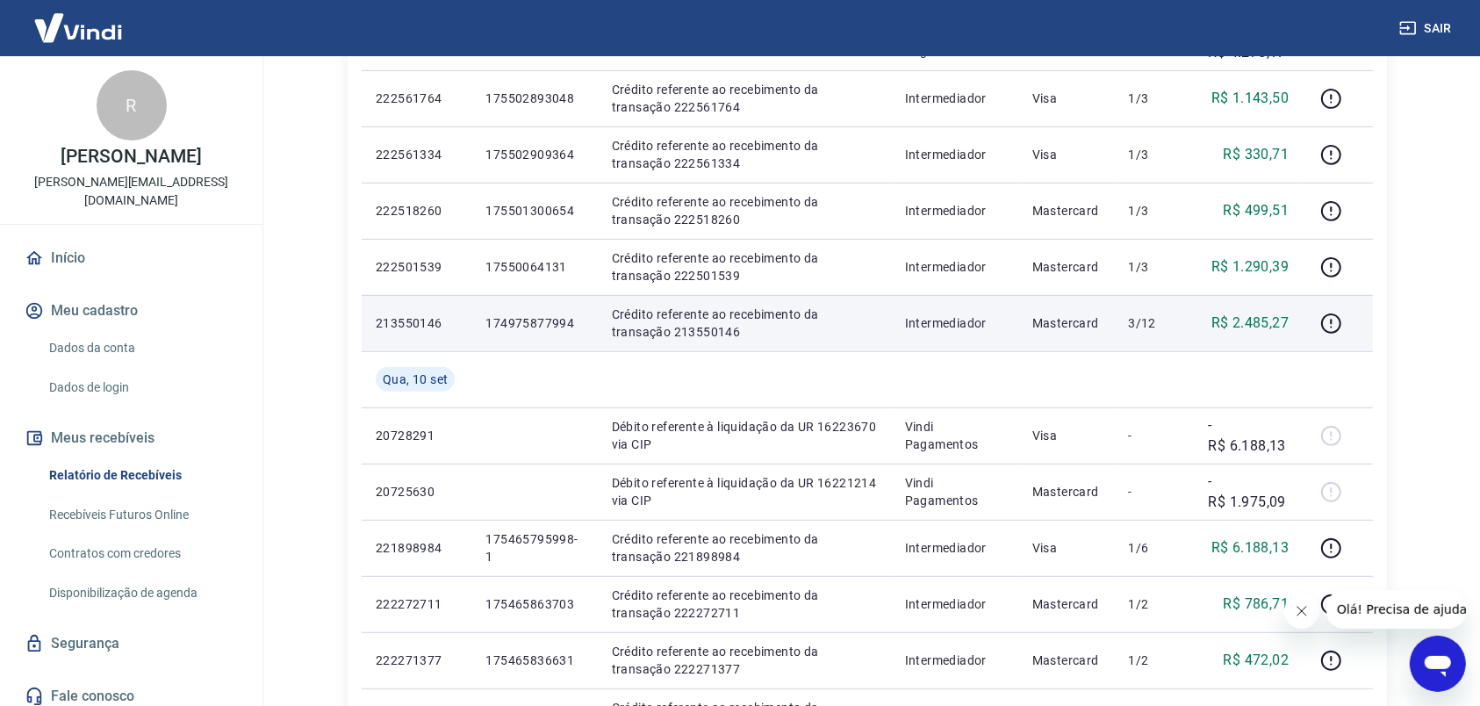
scroll to position [645, 0]
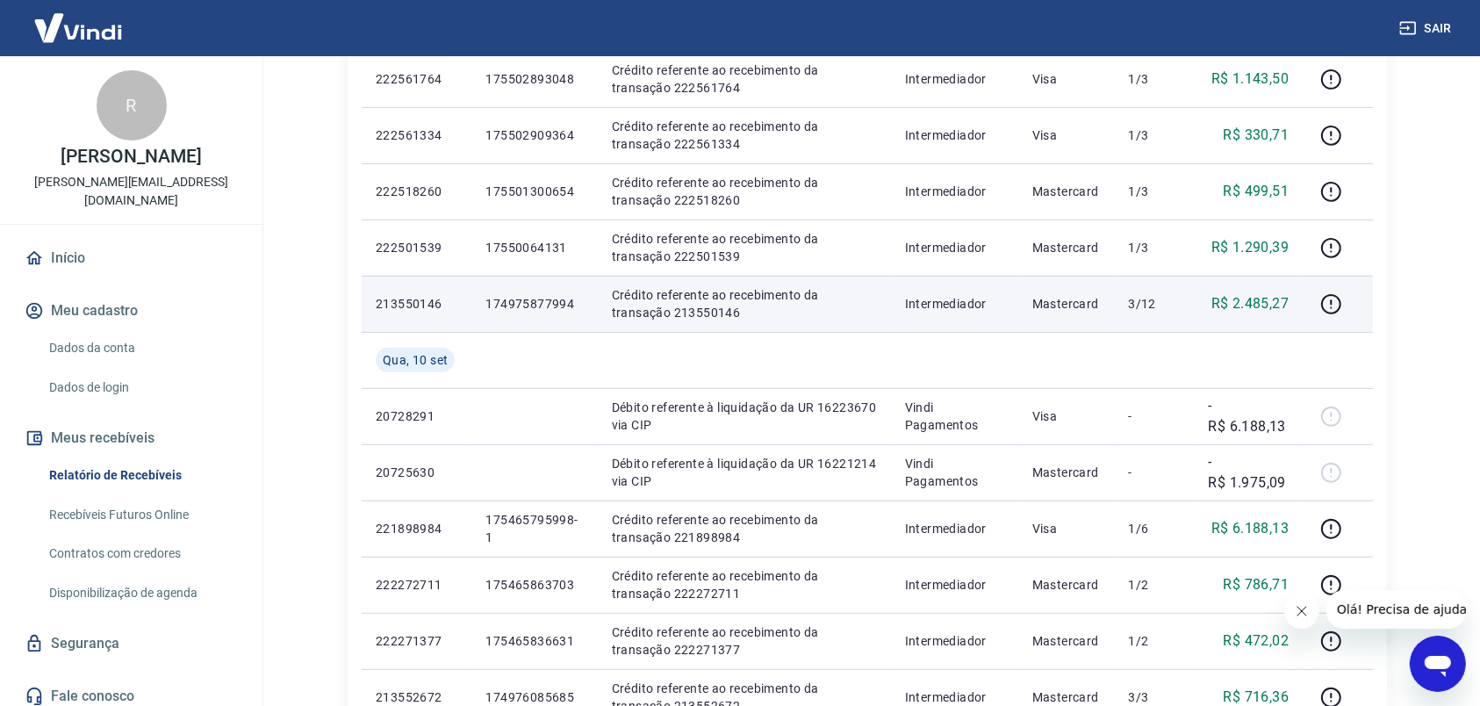
click at [715, 314] on p "Crédito referente ao recebimento da transação 213550146" at bounding box center [744, 303] width 265 height 35
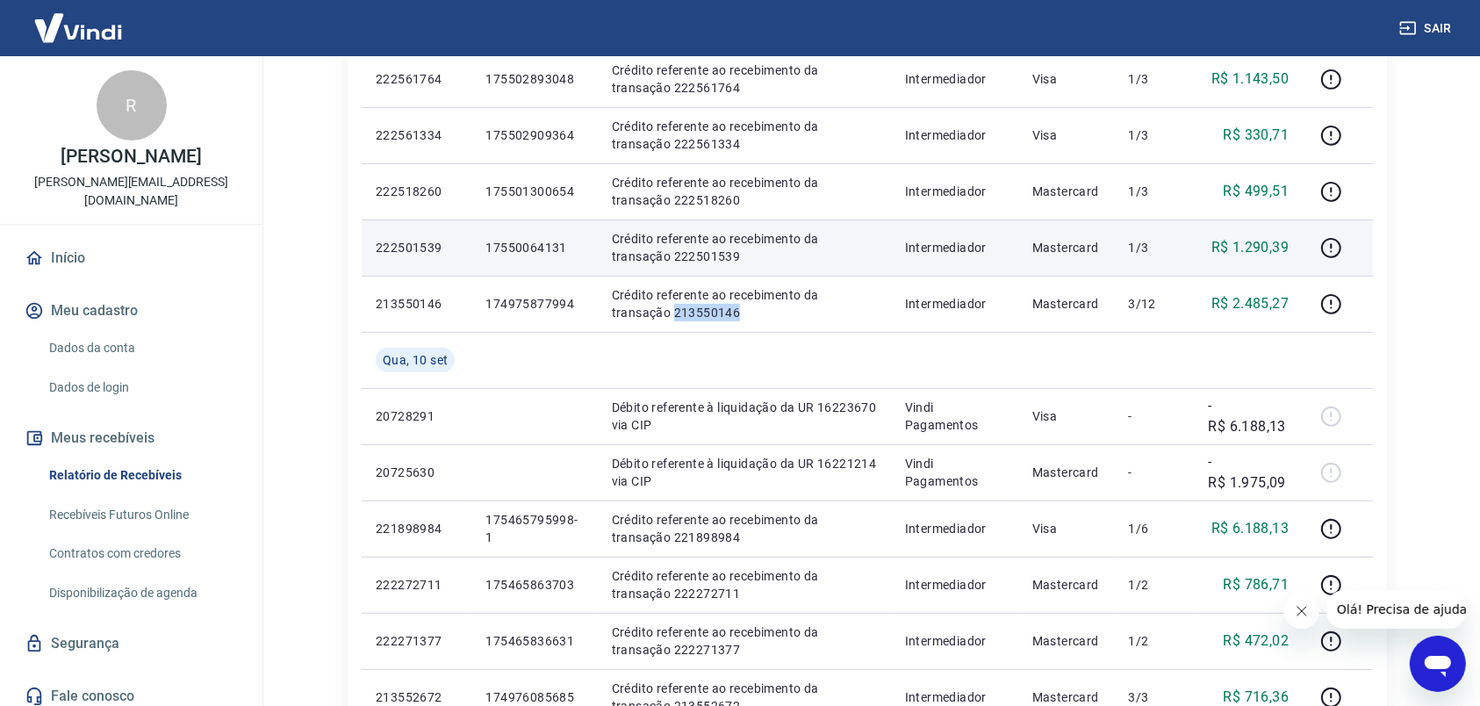
copy p "213550146"
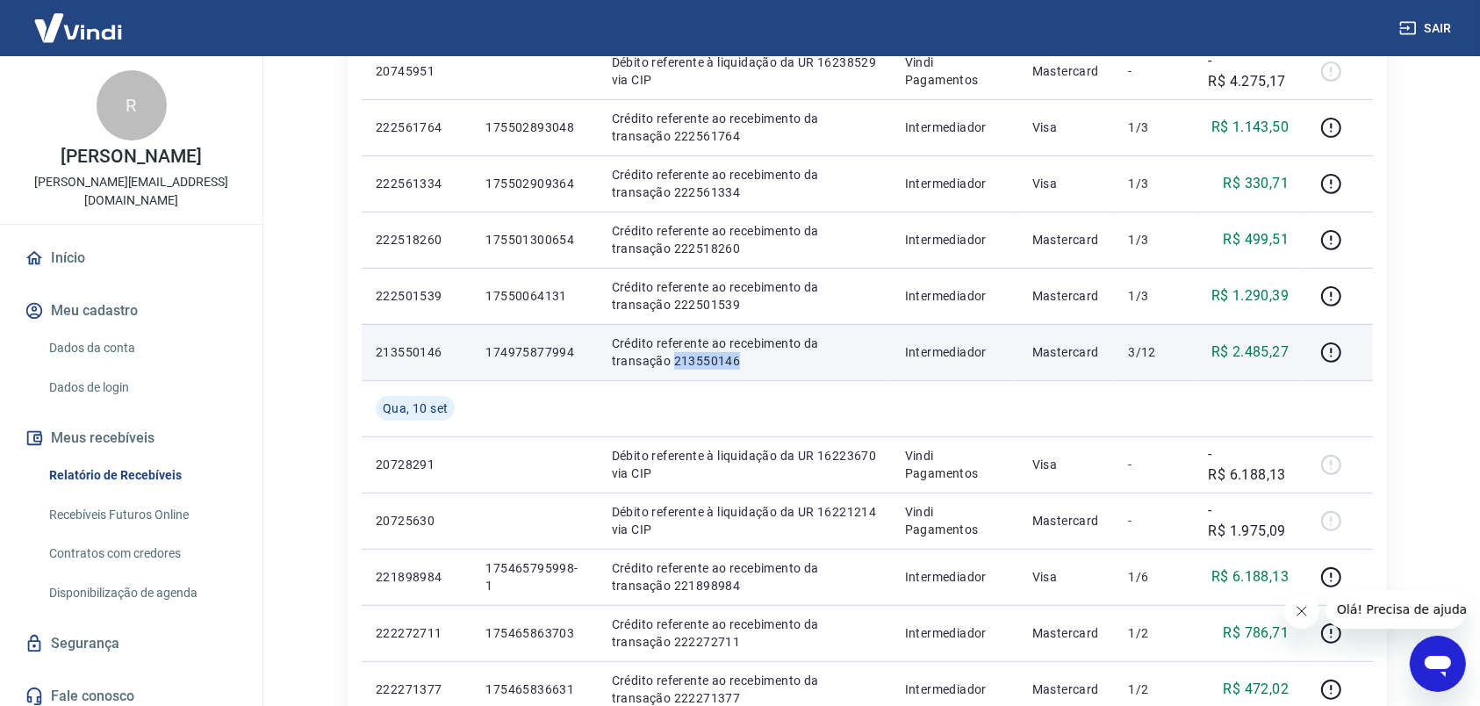
scroll to position [553, 0]
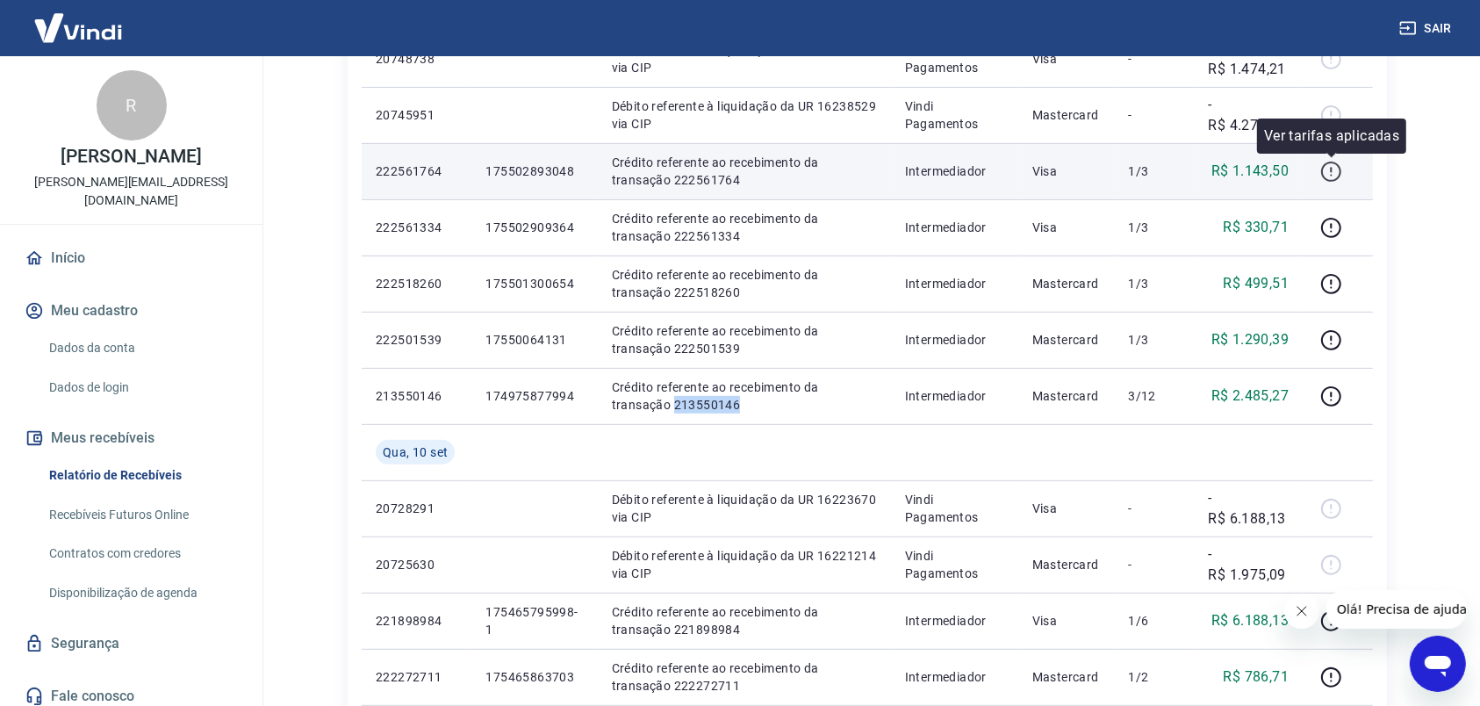
click at [1324, 169] on icon "button" at bounding box center [1331, 172] width 20 height 20
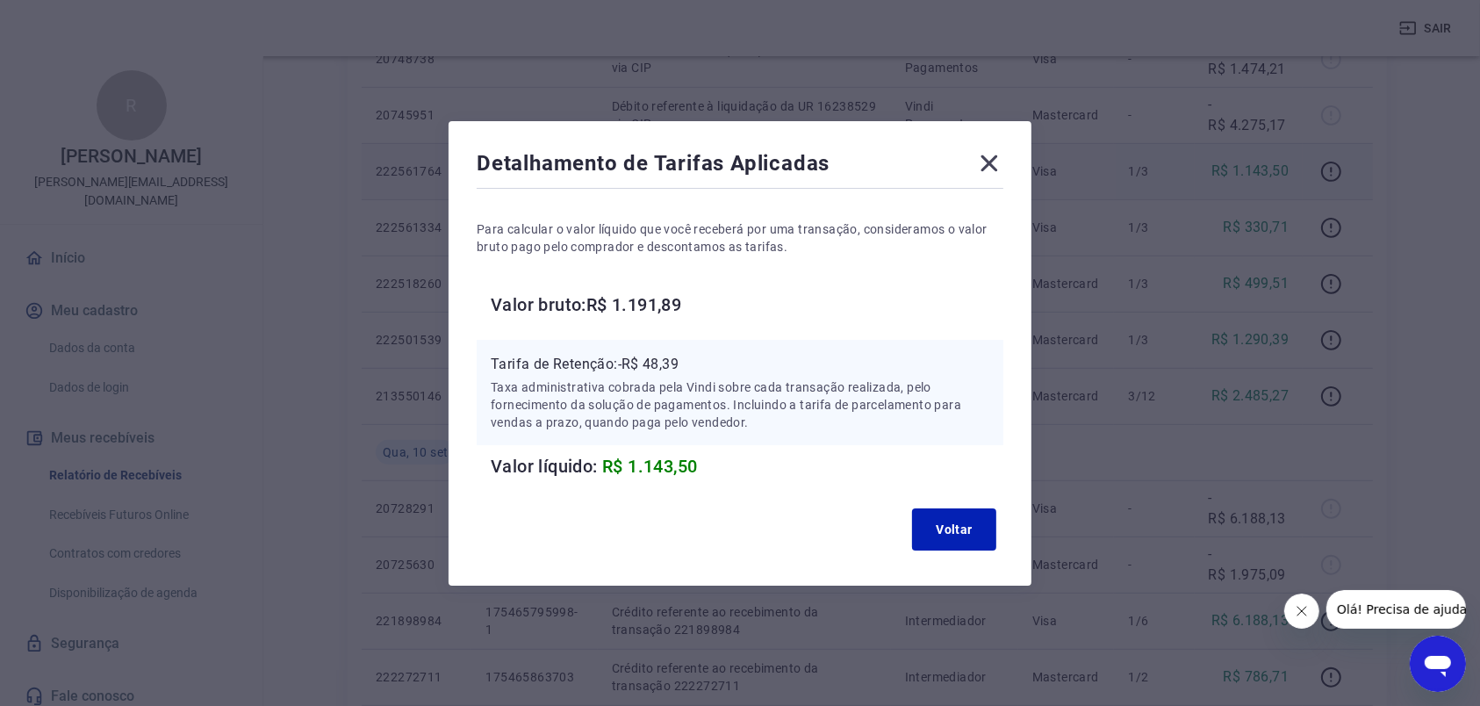
click at [1003, 172] on icon at bounding box center [989, 163] width 28 height 28
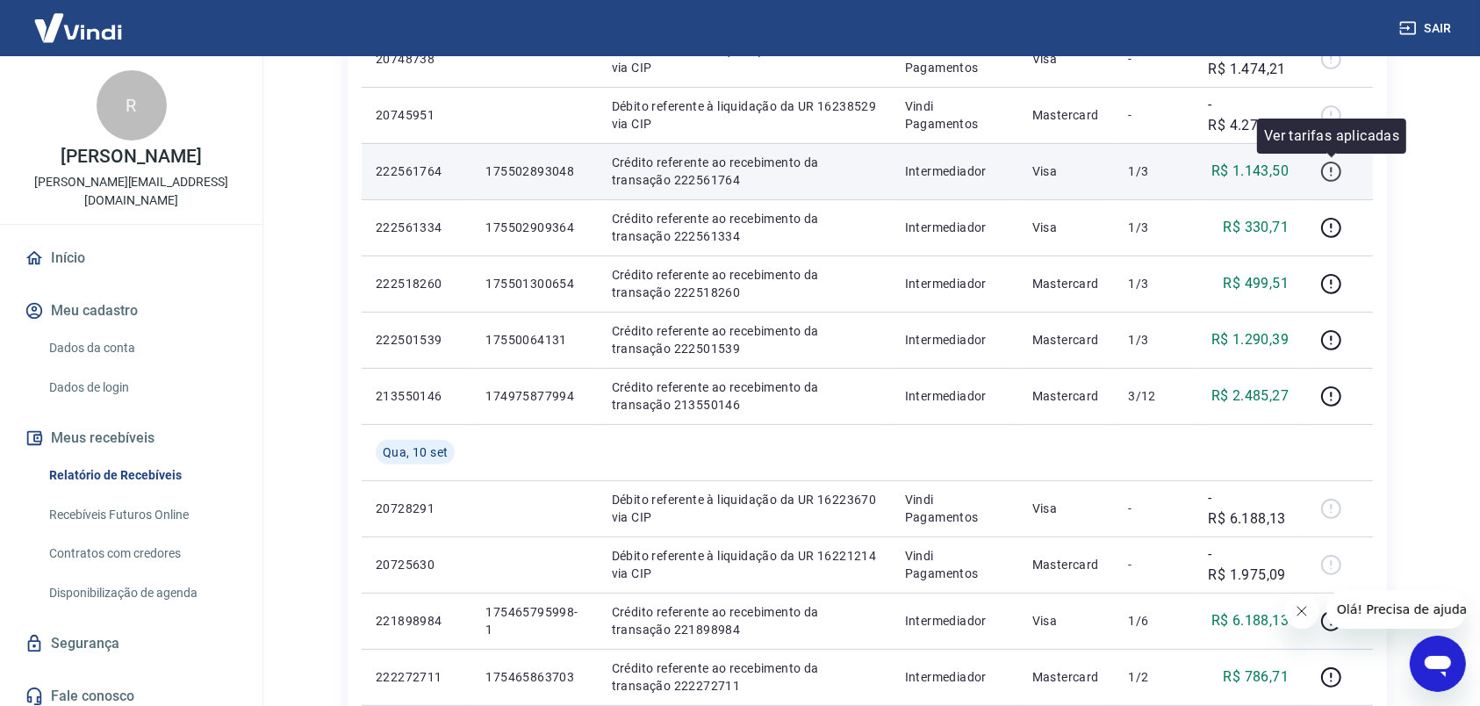
click at [1325, 169] on icon "button" at bounding box center [1331, 172] width 22 height 22
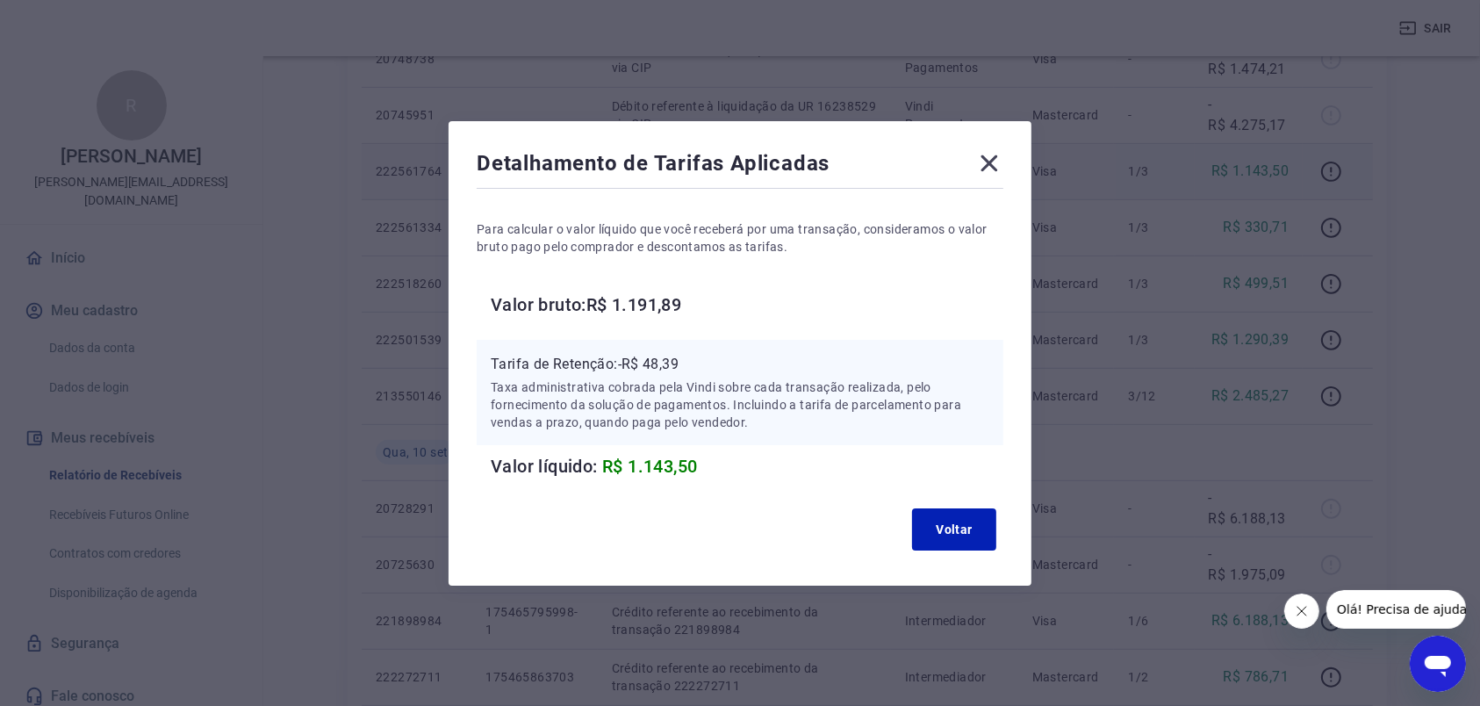
click at [1001, 162] on icon at bounding box center [989, 163] width 28 height 28
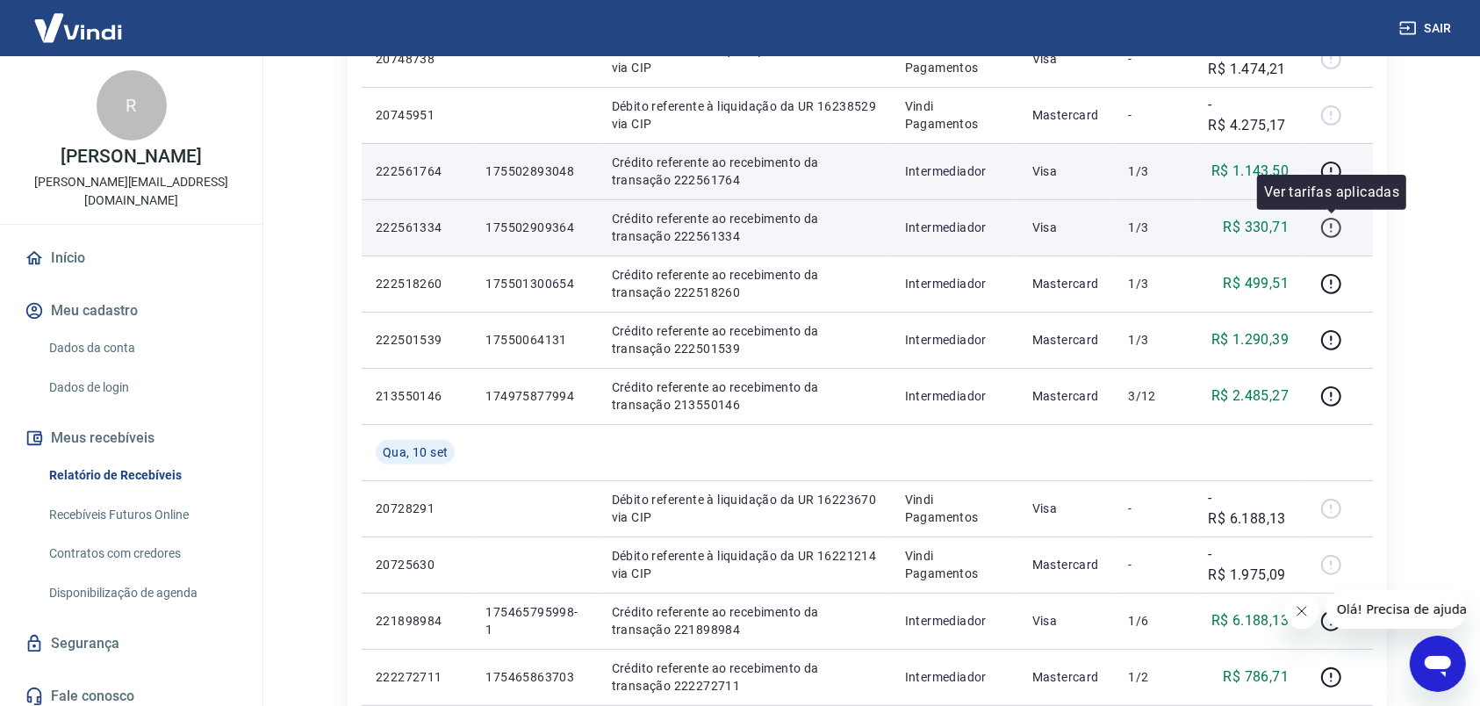
click at [1331, 229] on icon "button" at bounding box center [1331, 228] width 22 height 22
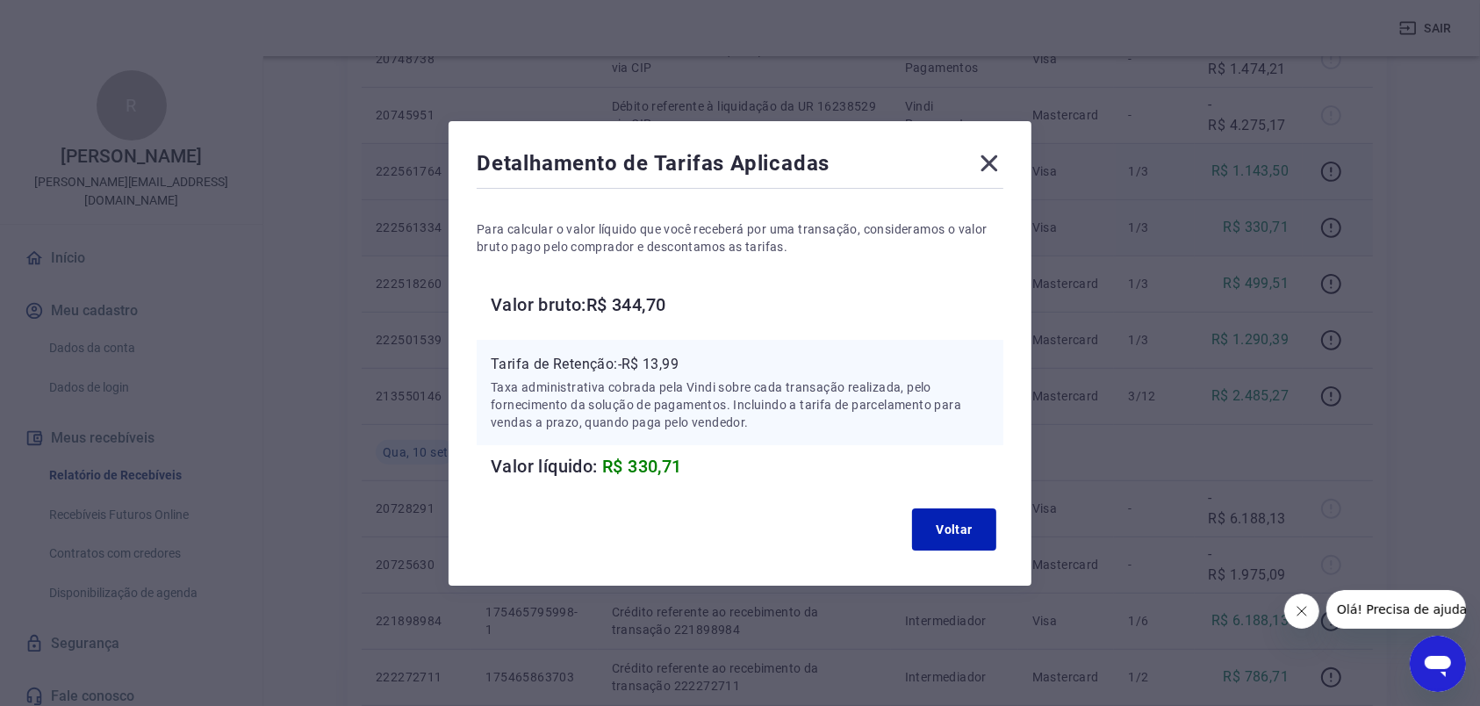
click at [1398, 291] on div "Detalhamento de Tarifas Aplicadas Para calcular o valor líquido que você recebe…" at bounding box center [740, 353] width 1480 height 706
click at [996, 153] on icon at bounding box center [989, 163] width 28 height 28
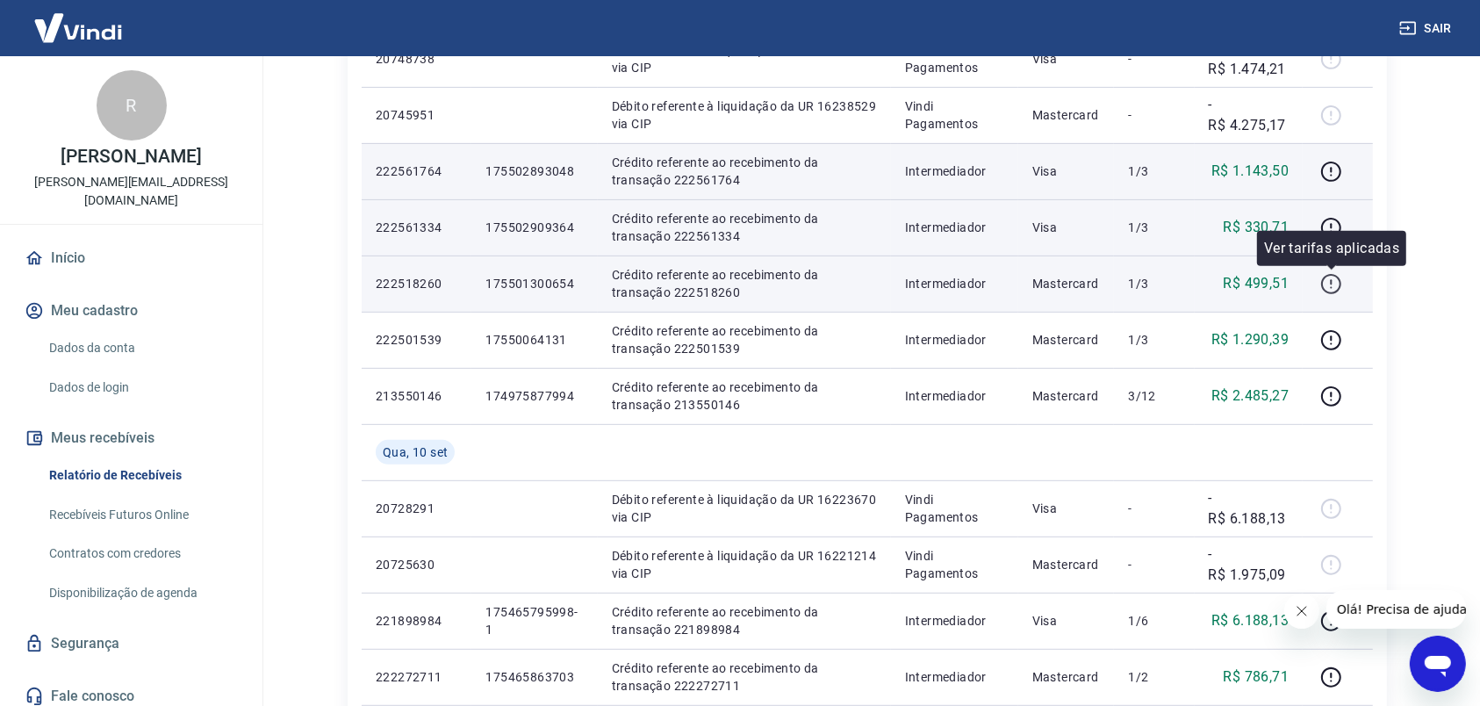
click at [1333, 291] on icon "button" at bounding box center [1331, 284] width 22 height 22
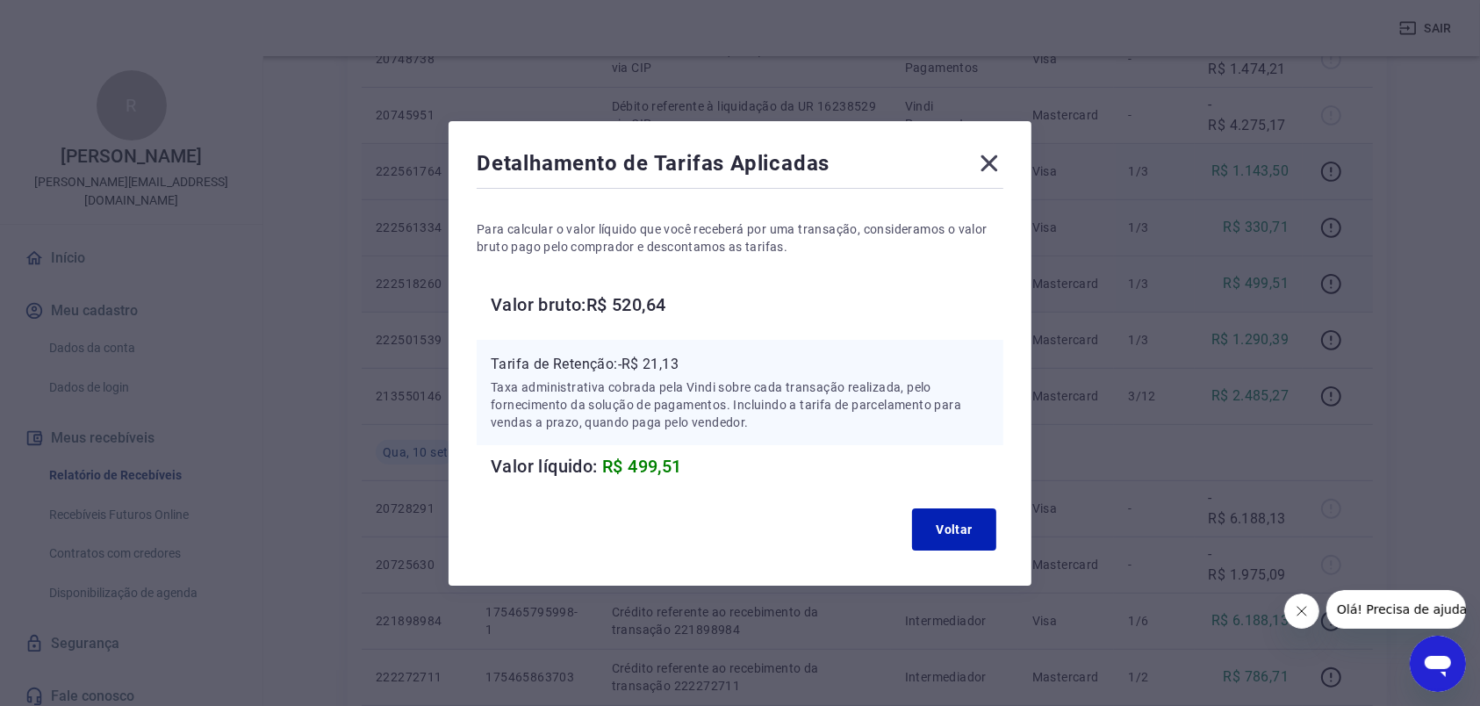
click at [1002, 162] on icon at bounding box center [989, 163] width 28 height 28
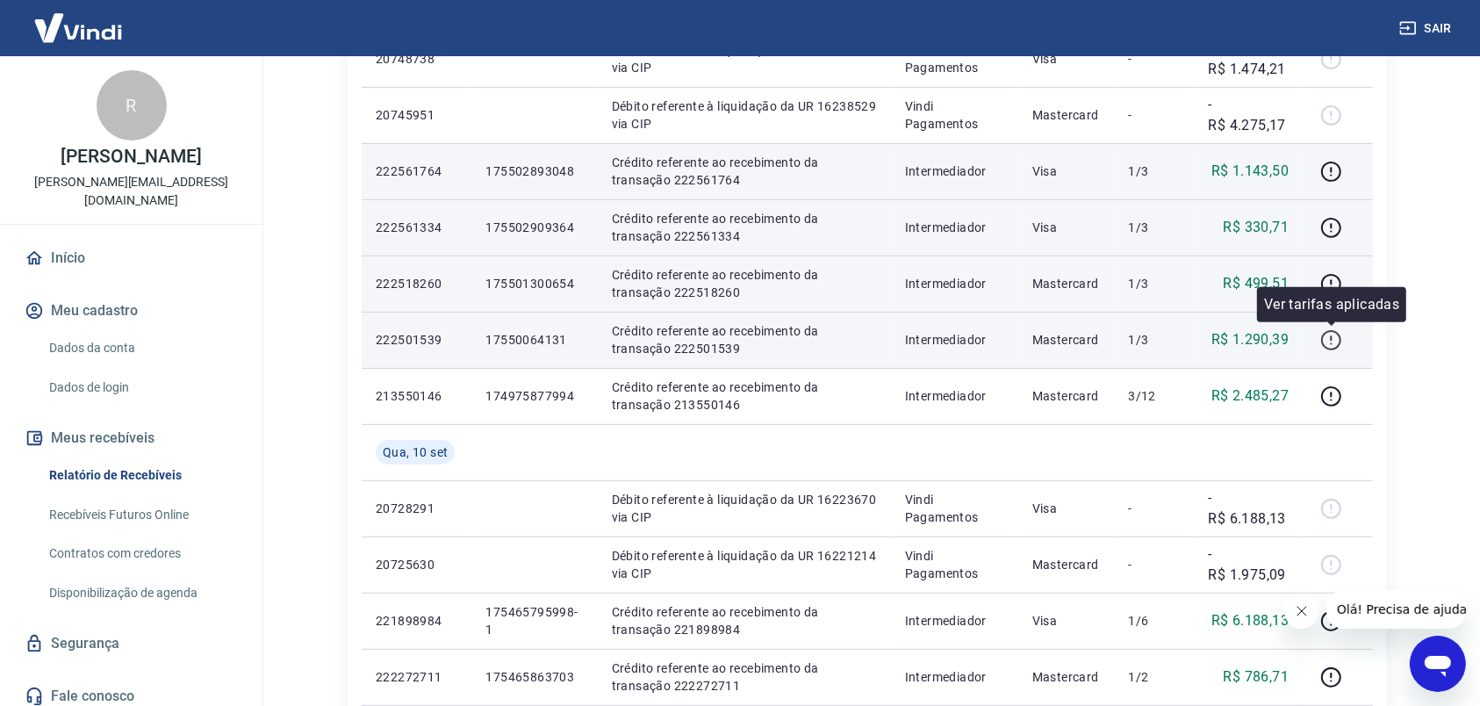
click at [1326, 341] on icon "button" at bounding box center [1331, 340] width 22 height 22
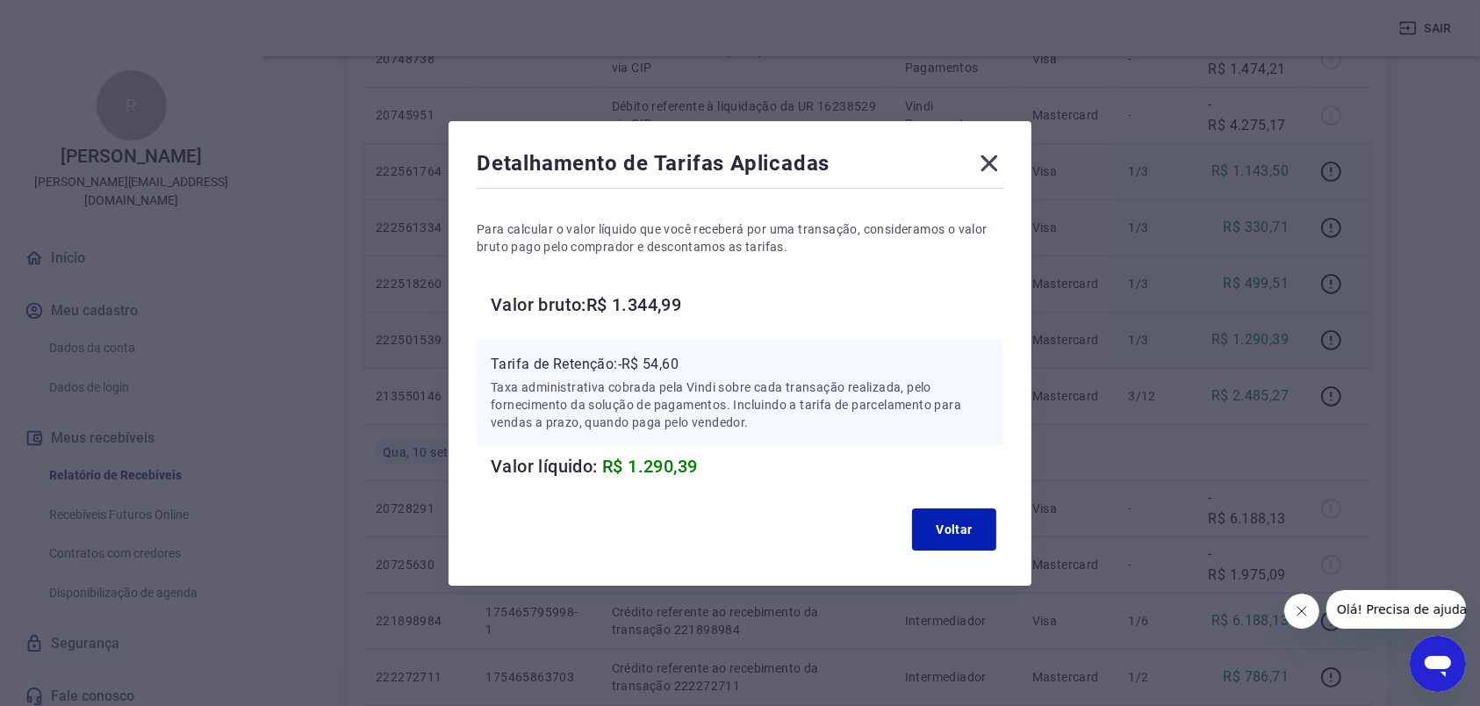
click at [1003, 162] on icon at bounding box center [989, 163] width 28 height 28
